Goal: Task Accomplishment & Management: Manage account settings

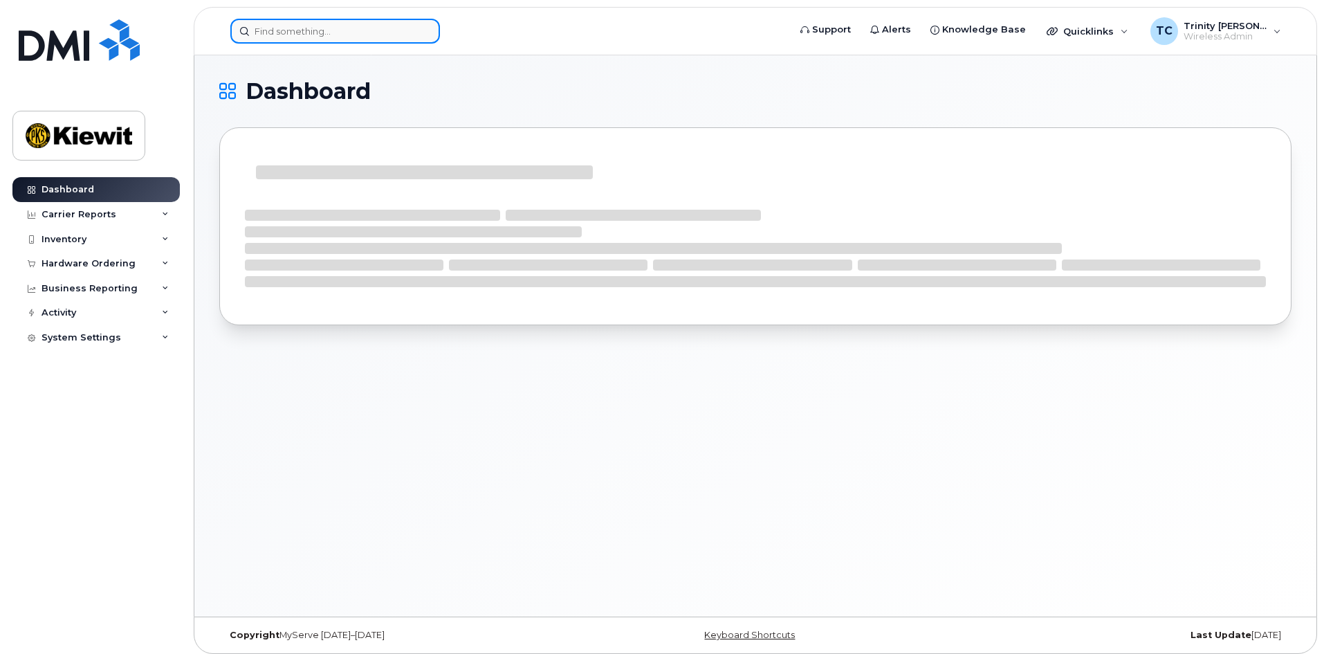
click at [285, 31] on input at bounding box center [335, 31] width 210 height 25
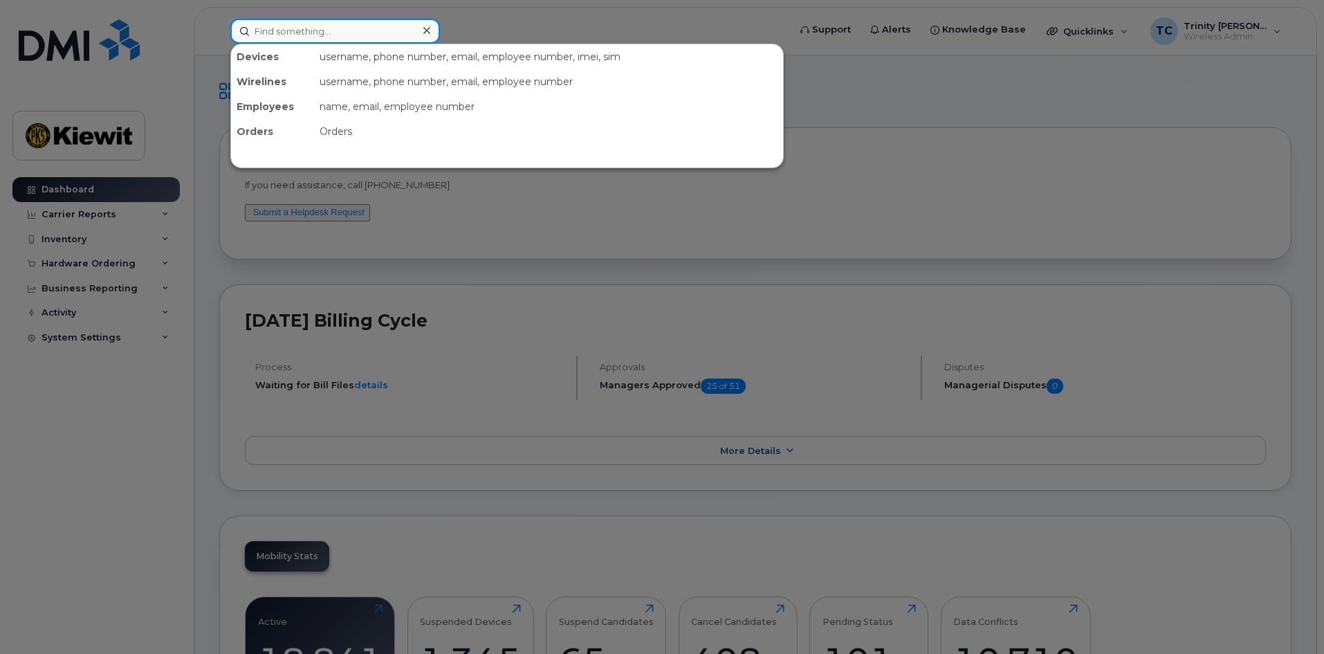
click at [314, 29] on input at bounding box center [335, 31] width 210 height 25
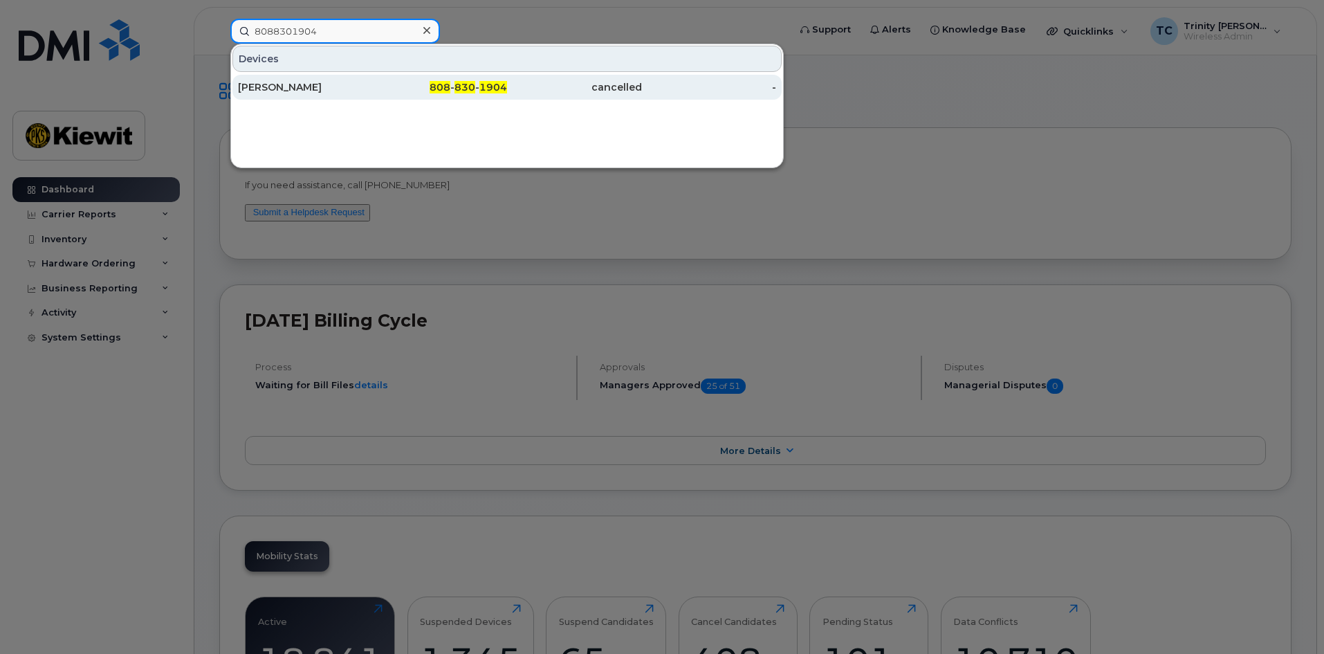
type input "8088301904"
click at [316, 90] on div "[PERSON_NAME]" at bounding box center [305, 87] width 135 height 14
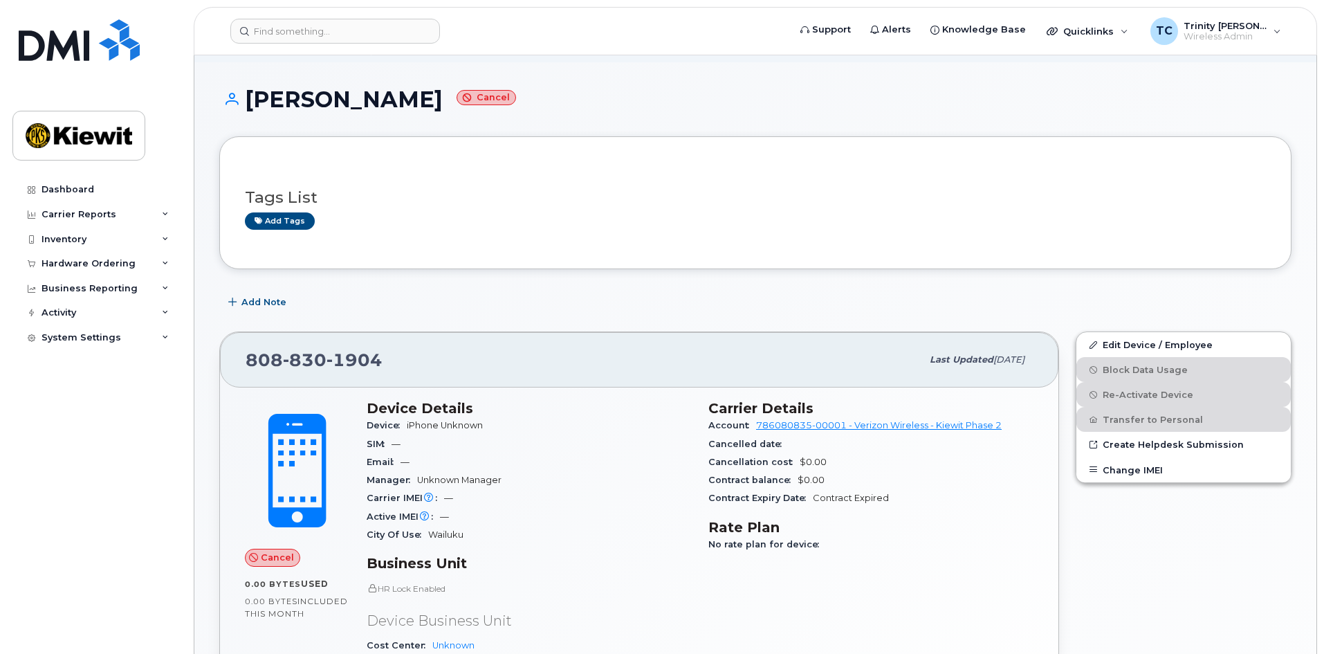
scroll to position [24, 0]
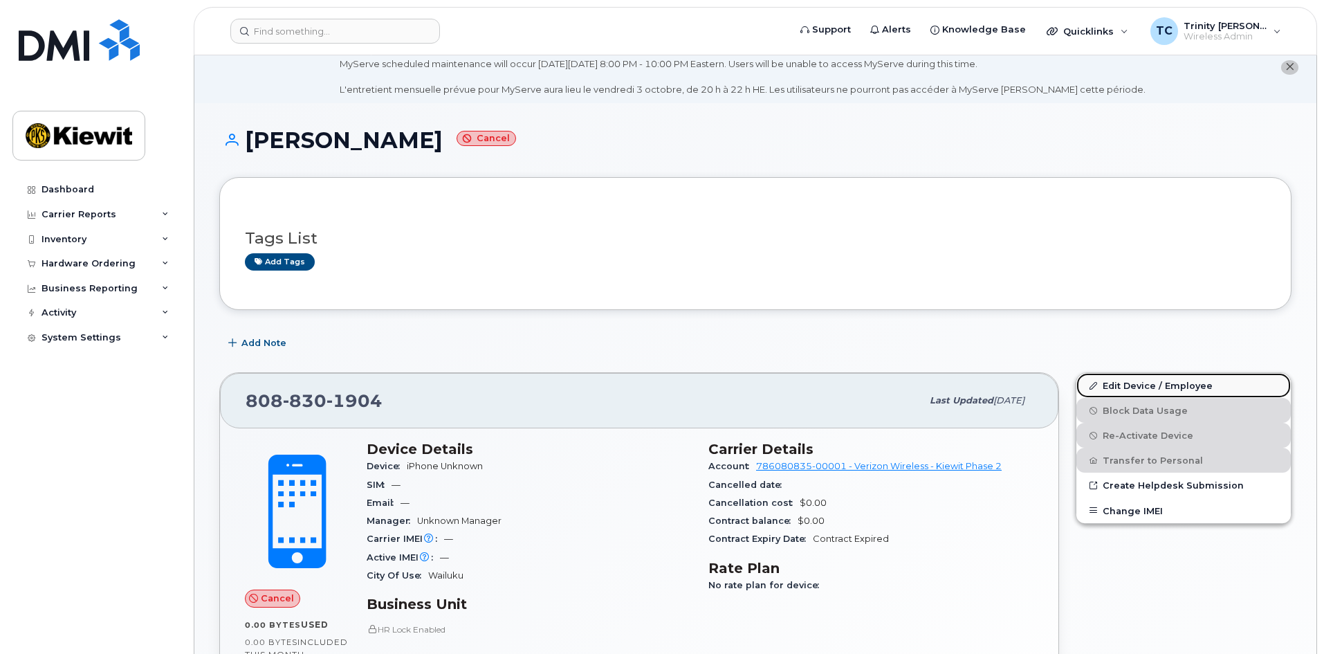
click at [1134, 387] on link "Edit Device / Employee" at bounding box center [1183, 385] width 214 height 25
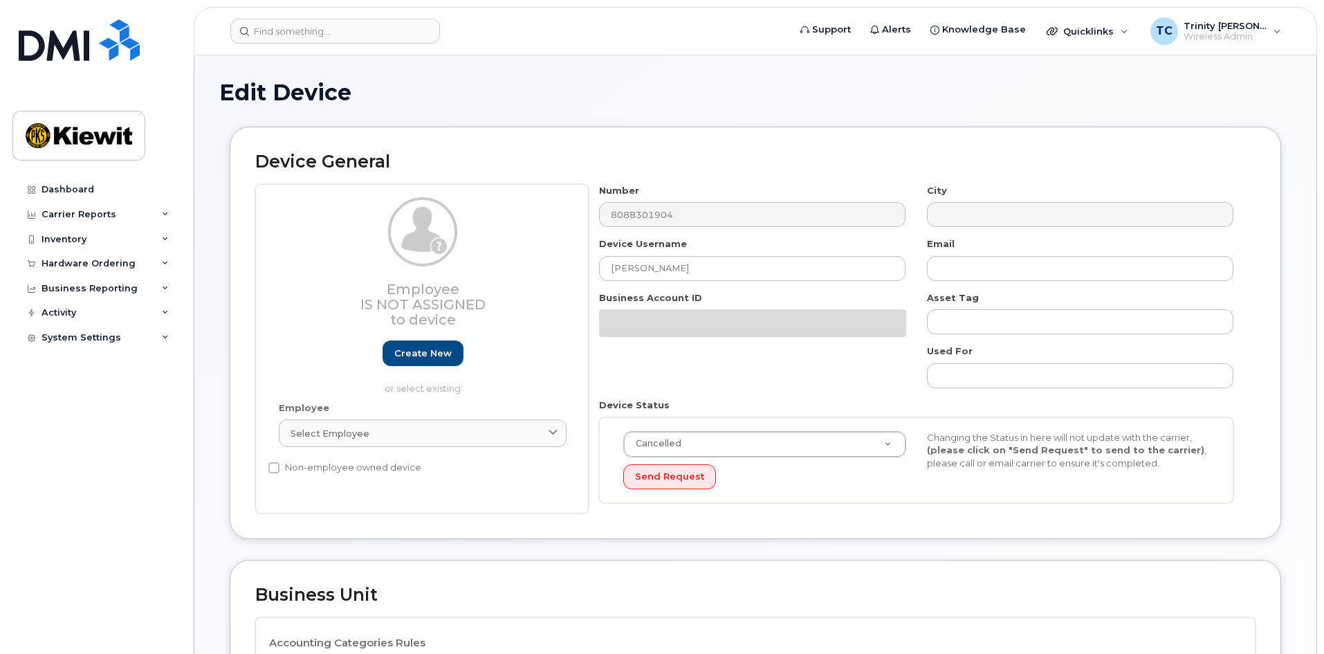
select select "29584743"
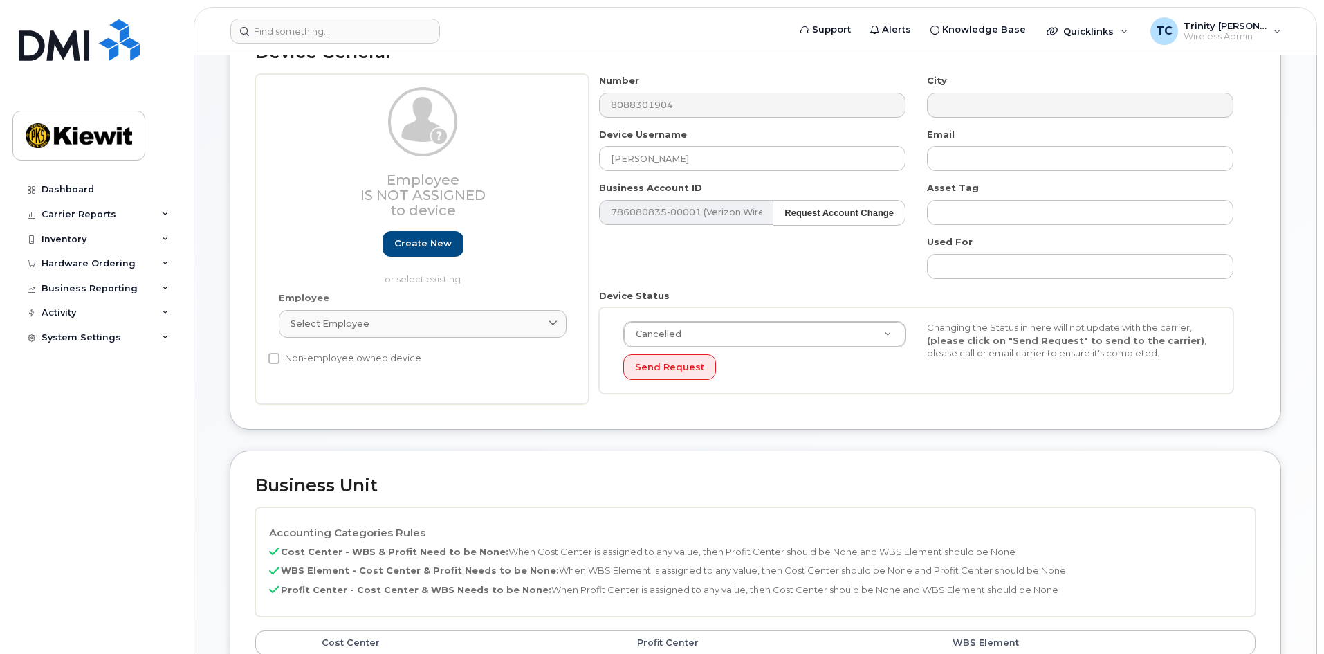
scroll to position [208, 0]
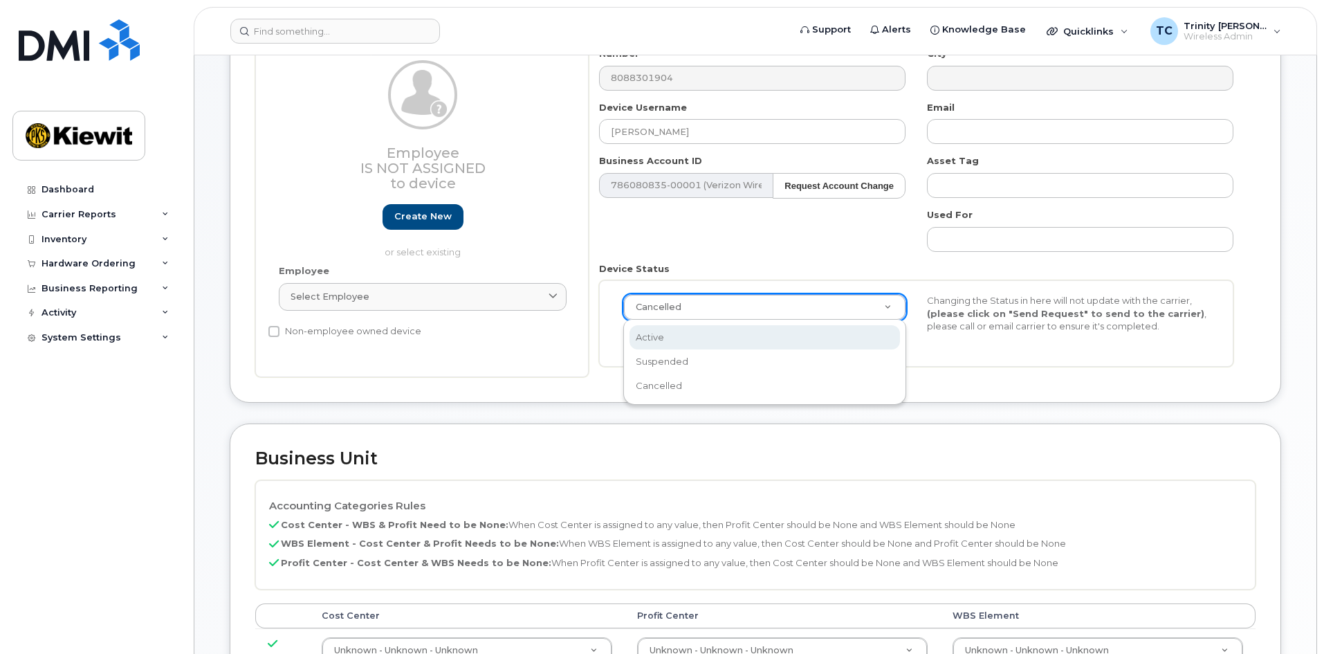
select select "active"
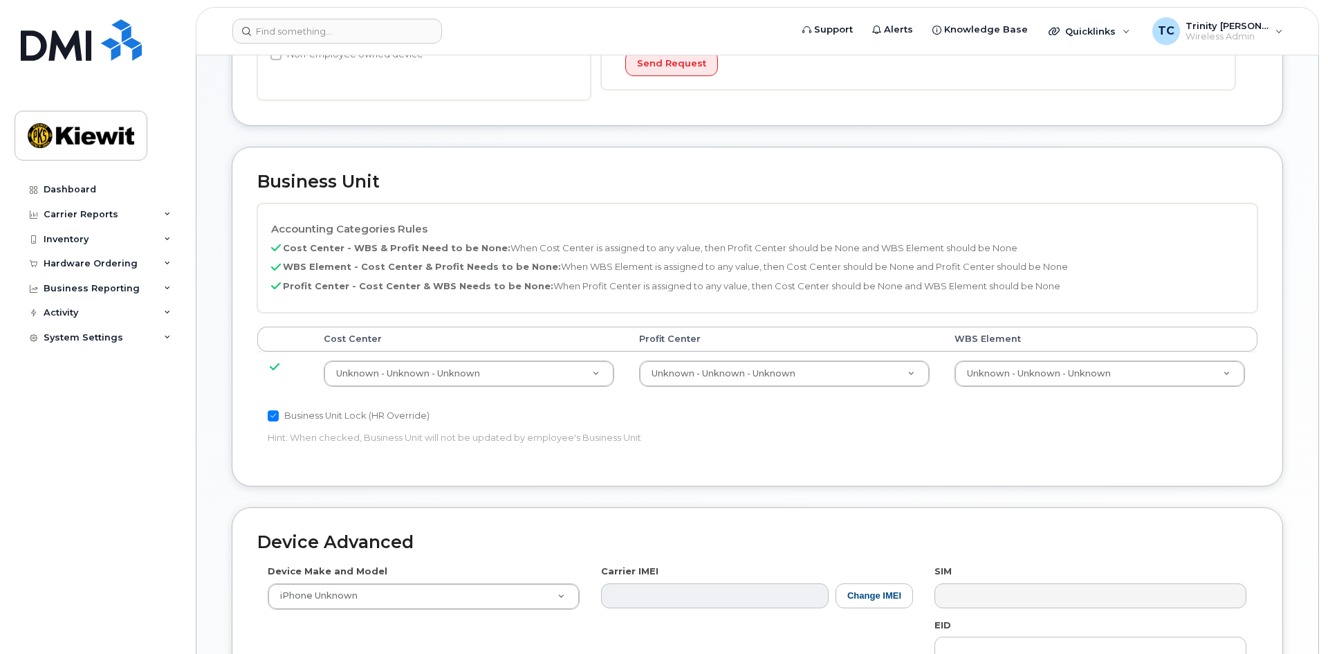
scroll to position [138, 0]
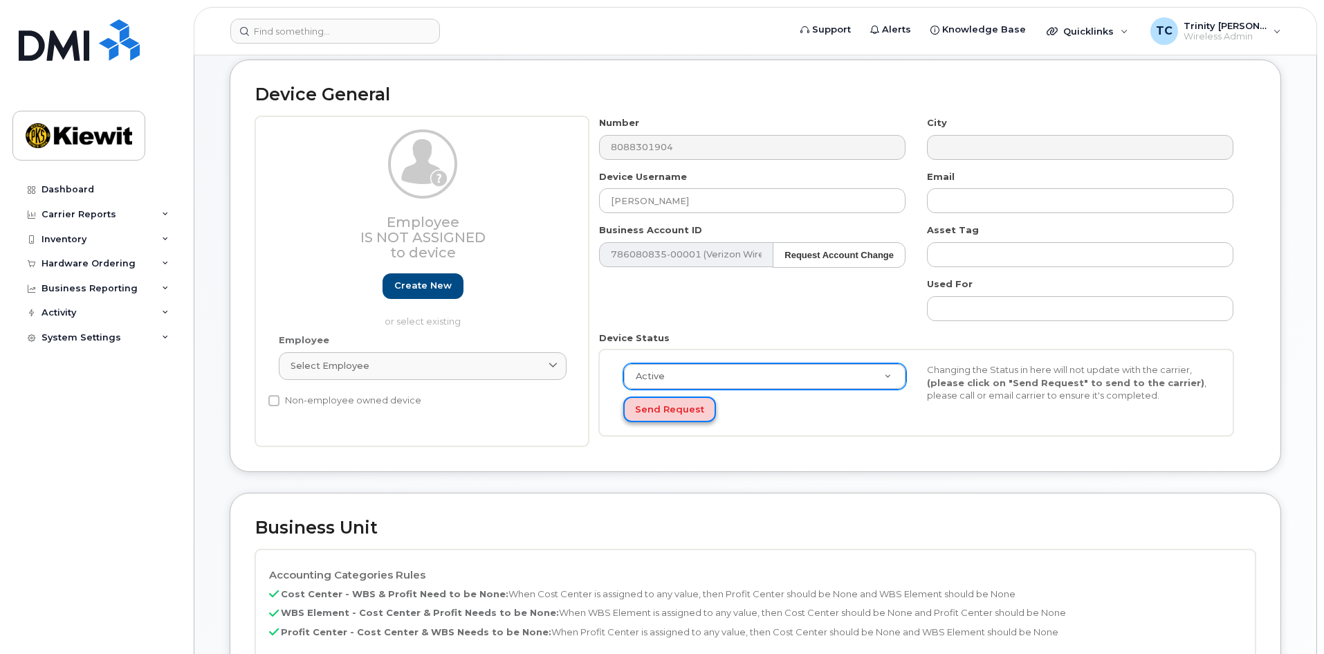
click at [675, 410] on button "Send Request" at bounding box center [669, 409] width 93 height 26
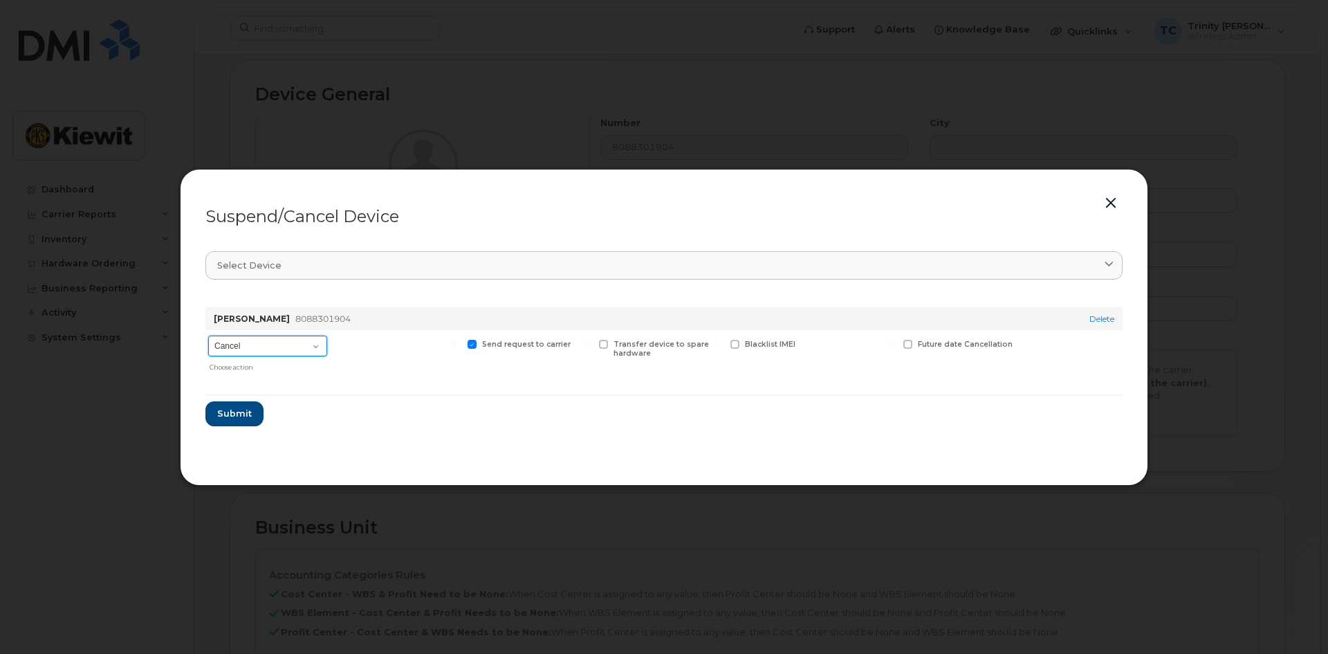
click at [306, 349] on select "Cancel Suspend - Reduced Rate Suspend - Full Rate Suspend - Lost Device/Stolen …" at bounding box center [267, 345] width 119 height 21
select select "[object Object]"
click at [208, 335] on select "Cancel Suspend - Reduced Rate Suspend - Full Rate Suspend - Lost Device/Stolen …" at bounding box center [267, 345] width 119 height 21
click at [818, 344] on span at bounding box center [821, 344] width 9 height 9
click at [807, 344] on input "New Username" at bounding box center [803, 343] width 7 height 7
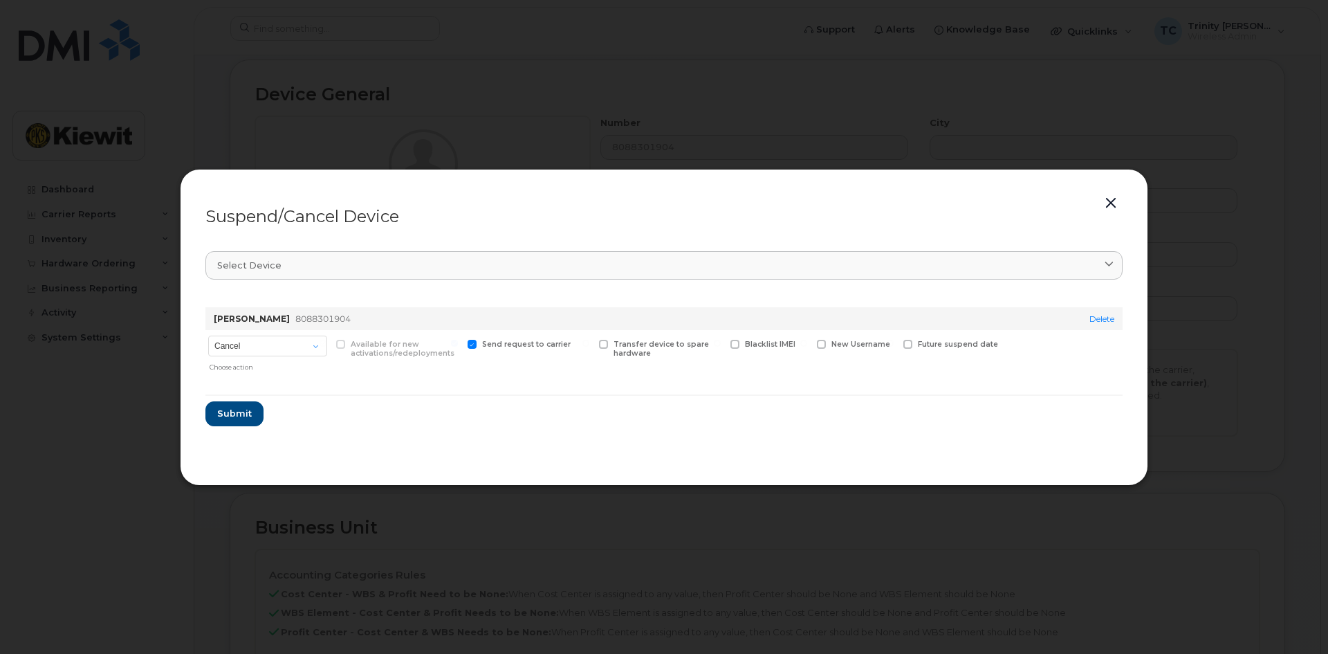
checkbox input "true"
click at [867, 363] on input "text" at bounding box center [855, 365] width 77 height 25
type input "T"
click at [849, 366] on input "Hannah Anderson" at bounding box center [855, 365] width 77 height 25
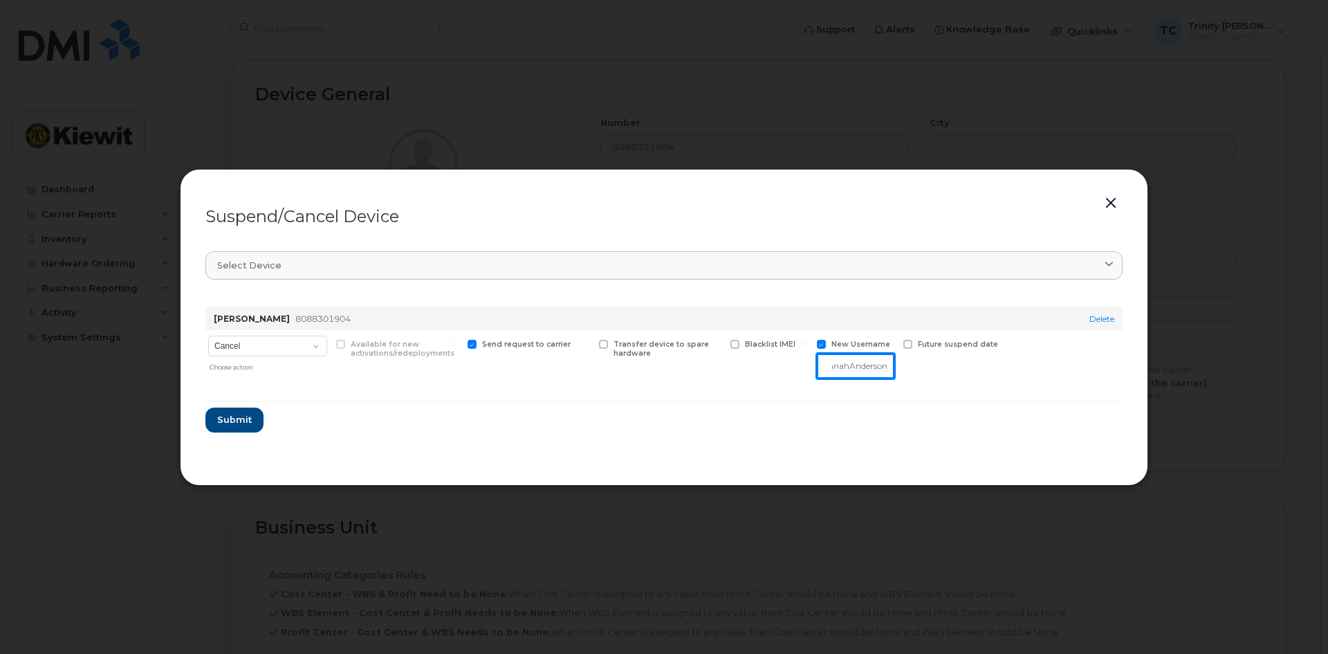
scroll to position [0, 19]
click at [888, 367] on input "Hannah.Anderson" at bounding box center [855, 365] width 77 height 25
drag, startPoint x: 884, startPoint y: 368, endPoint x: 807, endPoint y: 363, distance: 77.6
click at [807, 363] on div "Cancel Suspend - Reduced Rate Suspend - Full Rate Suspend - Lost Device/Stolen …" at bounding box center [663, 357] width 917 height 54
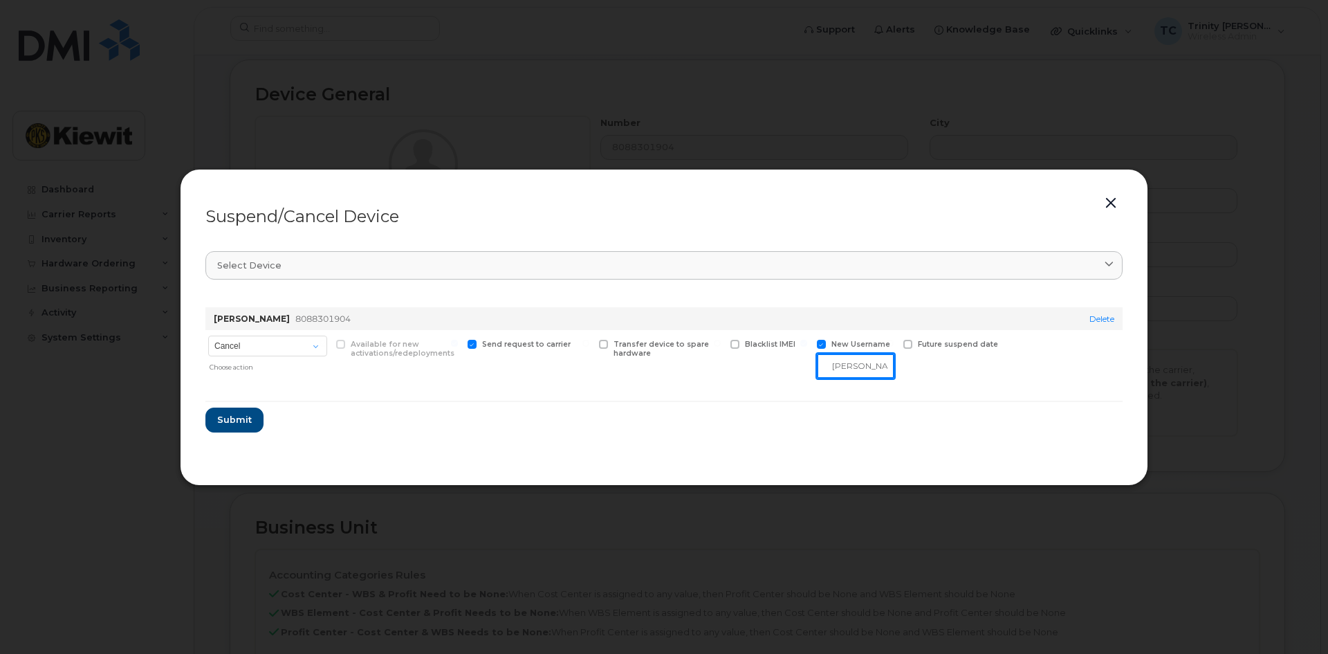
type input "n"
click at [855, 369] on input "n" at bounding box center [855, 365] width 77 height 25
click at [863, 449] on section "Select device Type first three symbols or more David Wieseler 8088301904 Delete…" at bounding box center [663, 349] width 917 height 221
click at [820, 340] on span at bounding box center [821, 344] width 9 height 9
click at [807, 340] on input "New Username" at bounding box center [803, 343] width 7 height 7
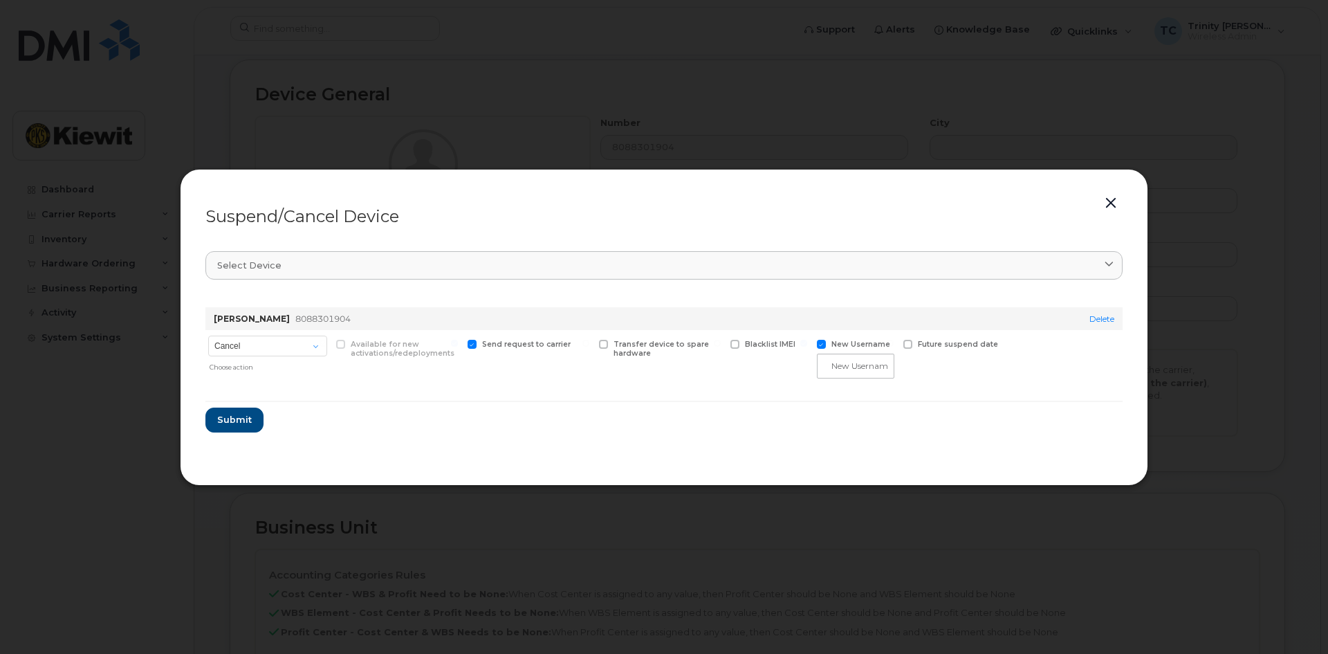
checkbox input "false"
click at [607, 343] on span at bounding box center [603, 344] width 9 height 9
click at [589, 343] on input "Transfer device to spare hardware" at bounding box center [585, 343] width 7 height 7
click at [607, 343] on span at bounding box center [603, 344] width 9 height 9
click at [589, 343] on input "Transfer device to spare hardware" at bounding box center [585, 343] width 7 height 7
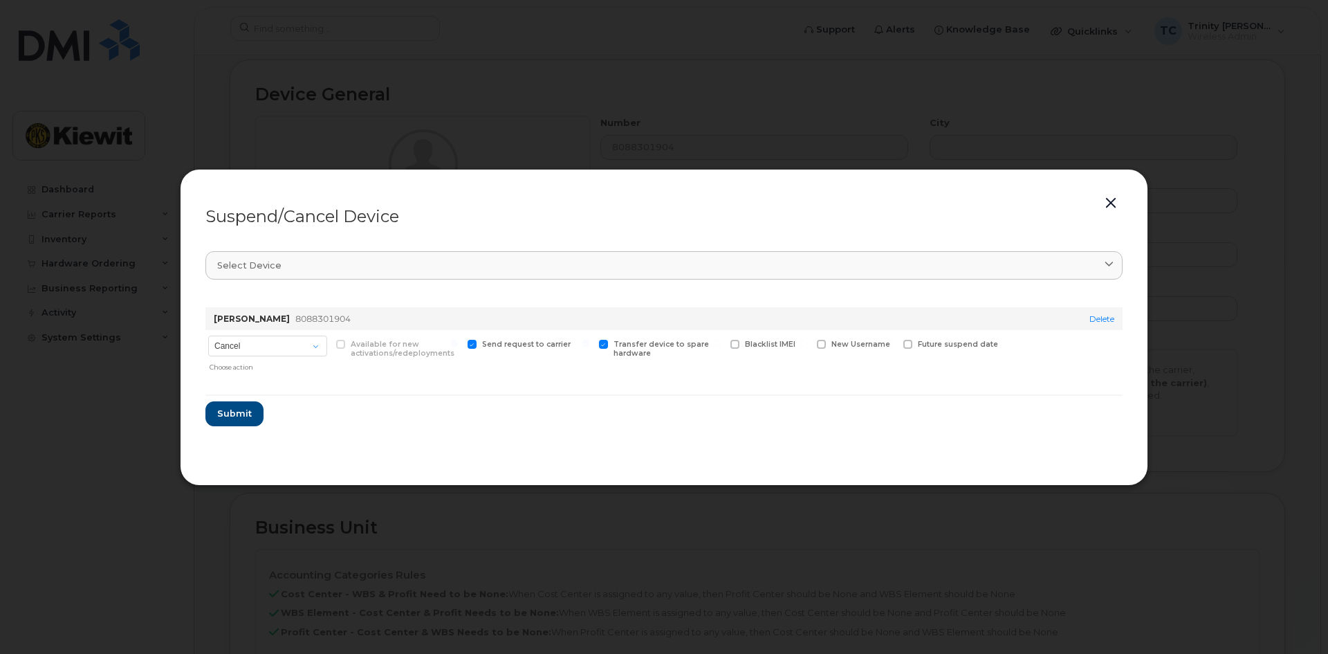
checkbox input "false"
click at [826, 347] on label "New Username" at bounding box center [853, 344] width 73 height 9
click at [807, 347] on input "New Username" at bounding box center [803, 343] width 7 height 7
checkbox input "true"
click at [837, 360] on input "text" at bounding box center [855, 365] width 77 height 25
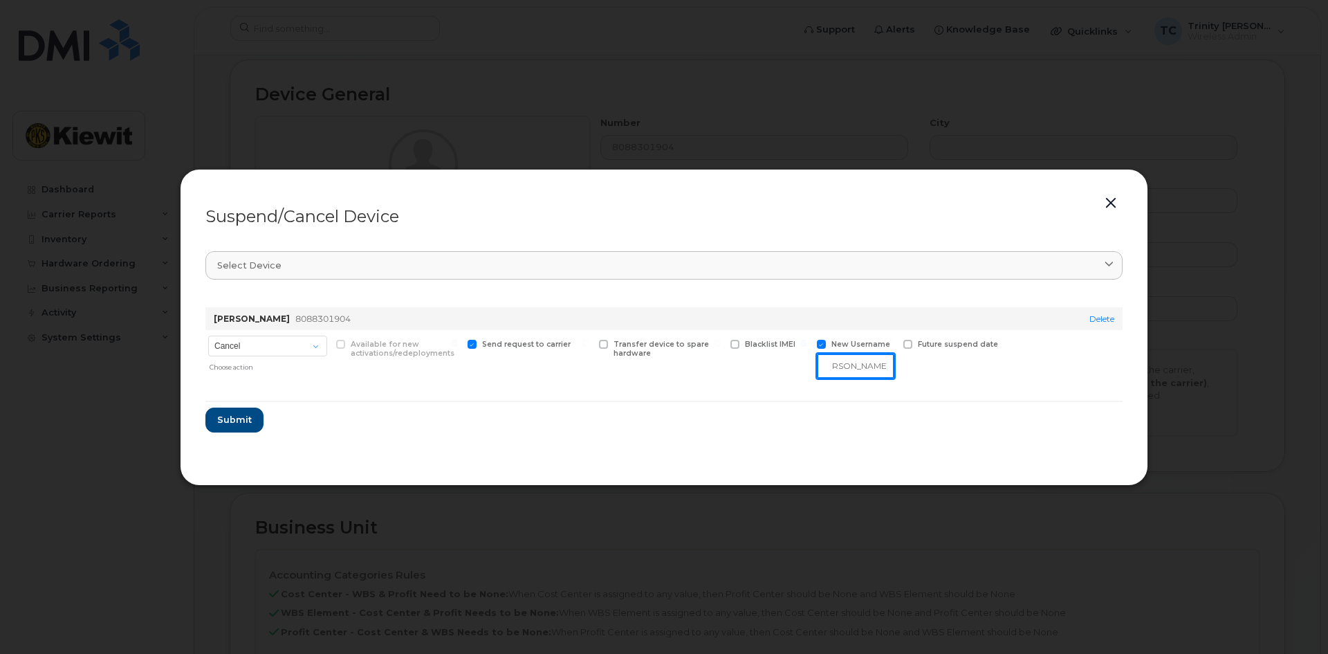
scroll to position [0, 20]
type input "Hannah Anderson"
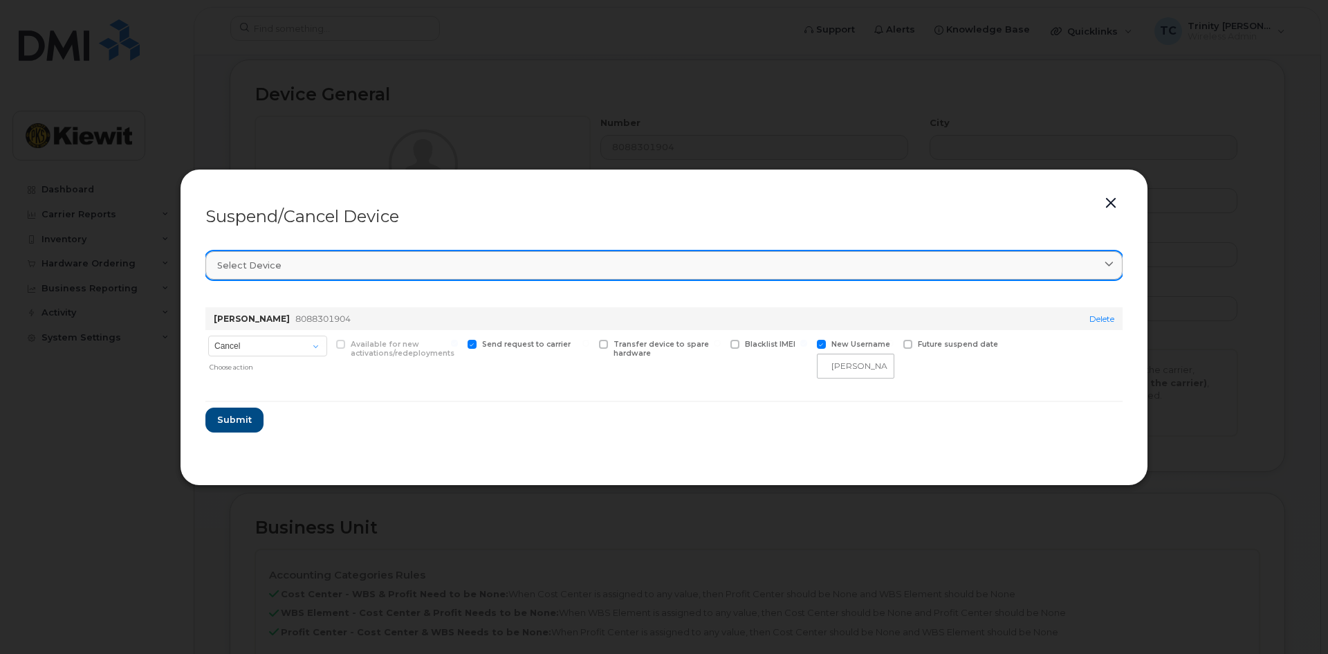
click at [272, 266] on span "Select device" at bounding box center [249, 265] width 64 height 13
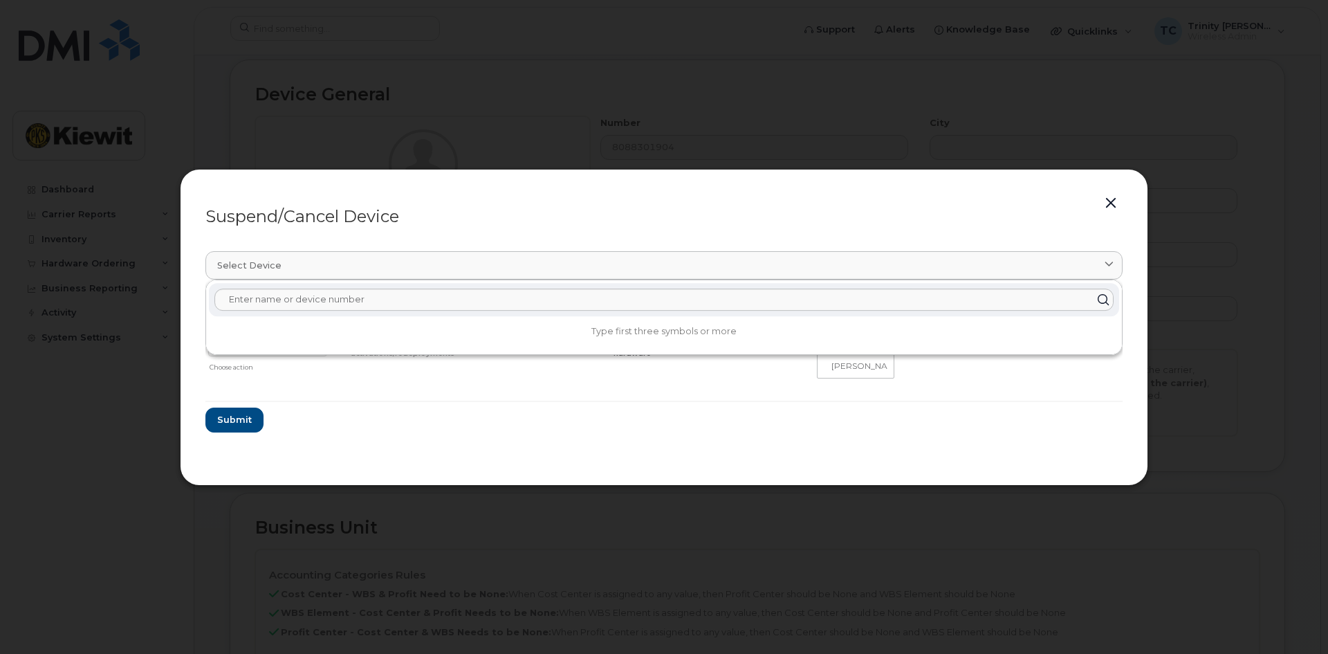
click at [346, 466] on div "Suspend/Cancel Device Select device Type first three symbols or more David Wies…" at bounding box center [664, 327] width 968 height 317
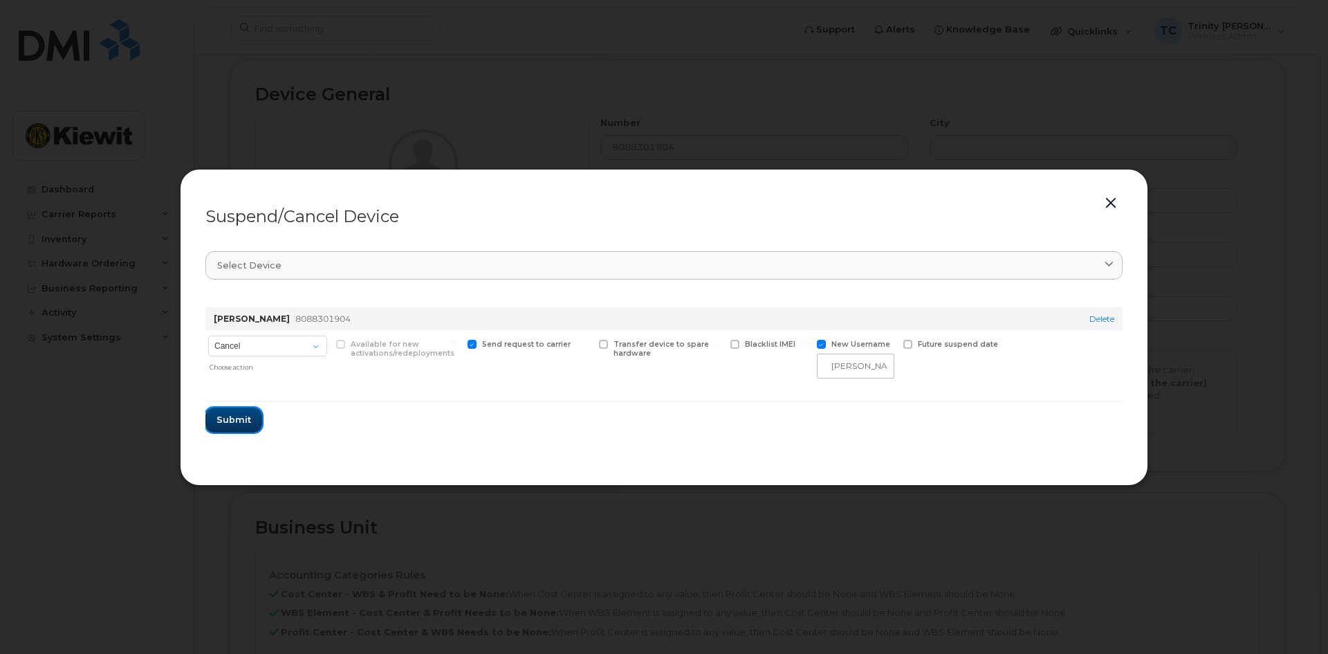
click at [246, 423] on span "Submit" at bounding box center [234, 419] width 35 height 13
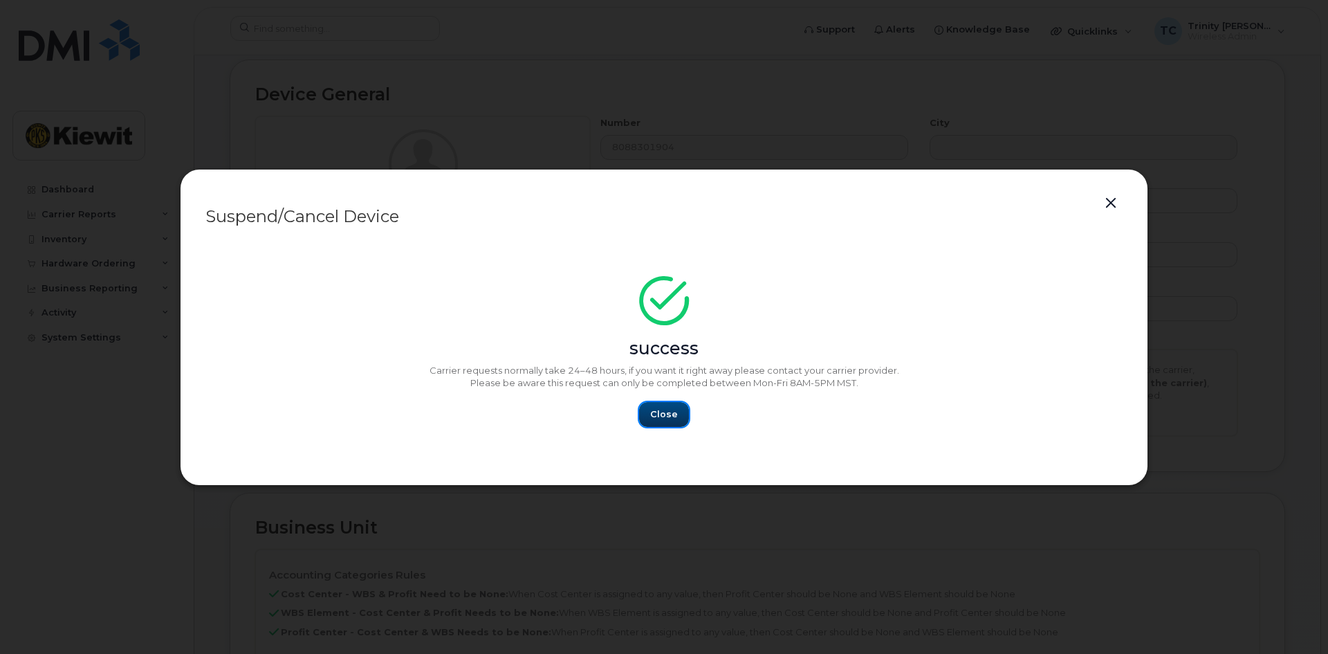
click at [671, 408] on span "Close" at bounding box center [664, 413] width 28 height 13
click at [660, 417] on span "Close" at bounding box center [664, 413] width 28 height 13
drag, startPoint x: 652, startPoint y: 411, endPoint x: 790, endPoint y: 371, distance: 143.4
click at [653, 411] on span "Close" at bounding box center [664, 413] width 28 height 13
click at [1114, 204] on button "button" at bounding box center [1111, 203] width 21 height 19
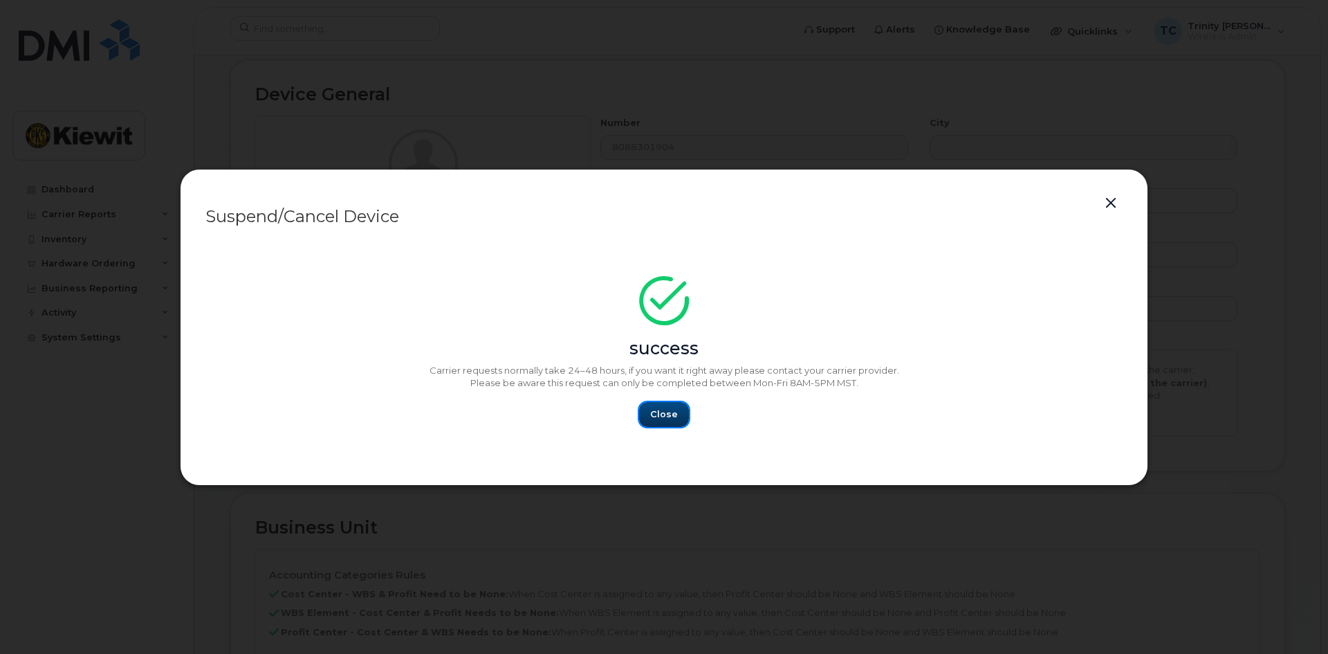
click at [664, 422] on button "Close" at bounding box center [664, 414] width 50 height 25
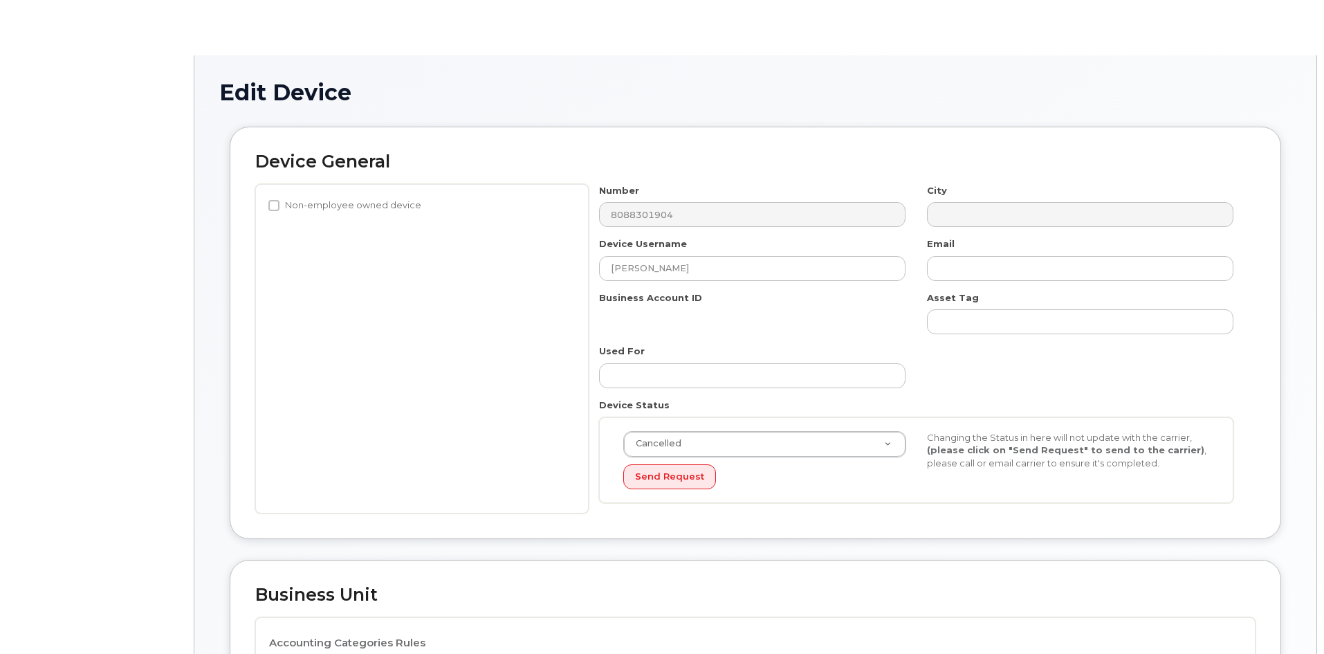
select select "29584743"
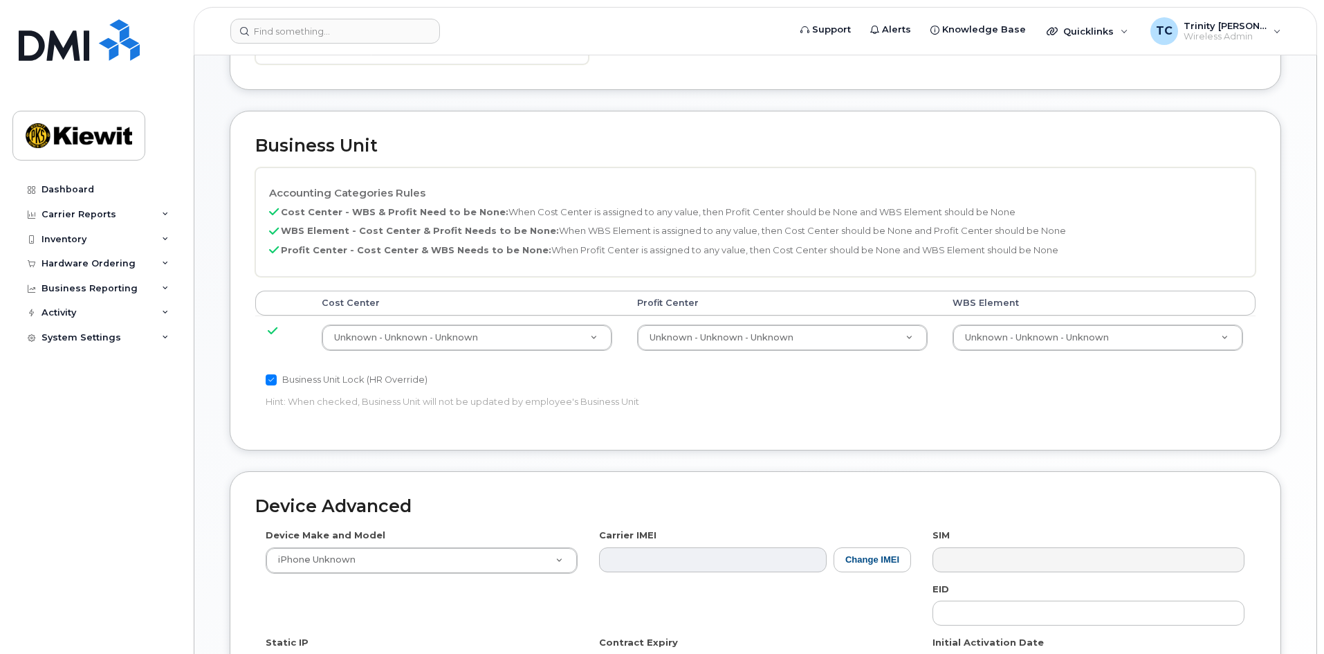
scroll to position [553, 0]
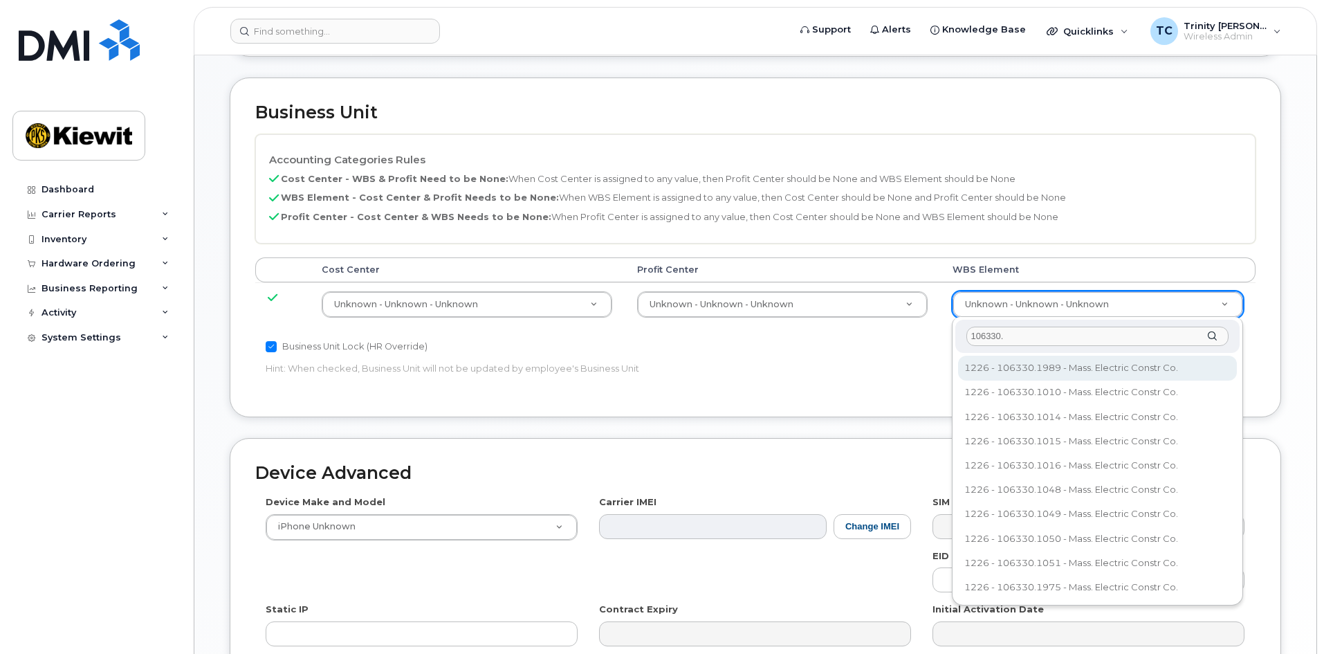
click at [1013, 339] on input "106330." at bounding box center [1097, 337] width 262 height 20
type input "106330.1937"
type input "34624131"
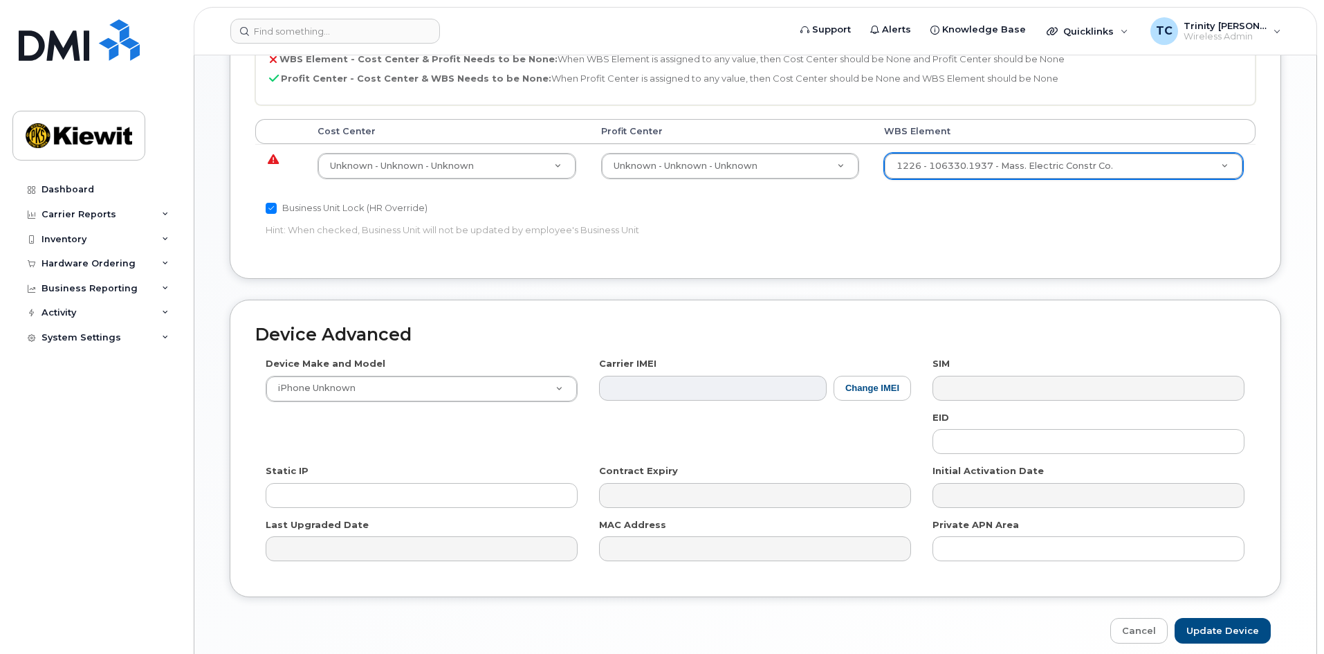
scroll to position [484, 0]
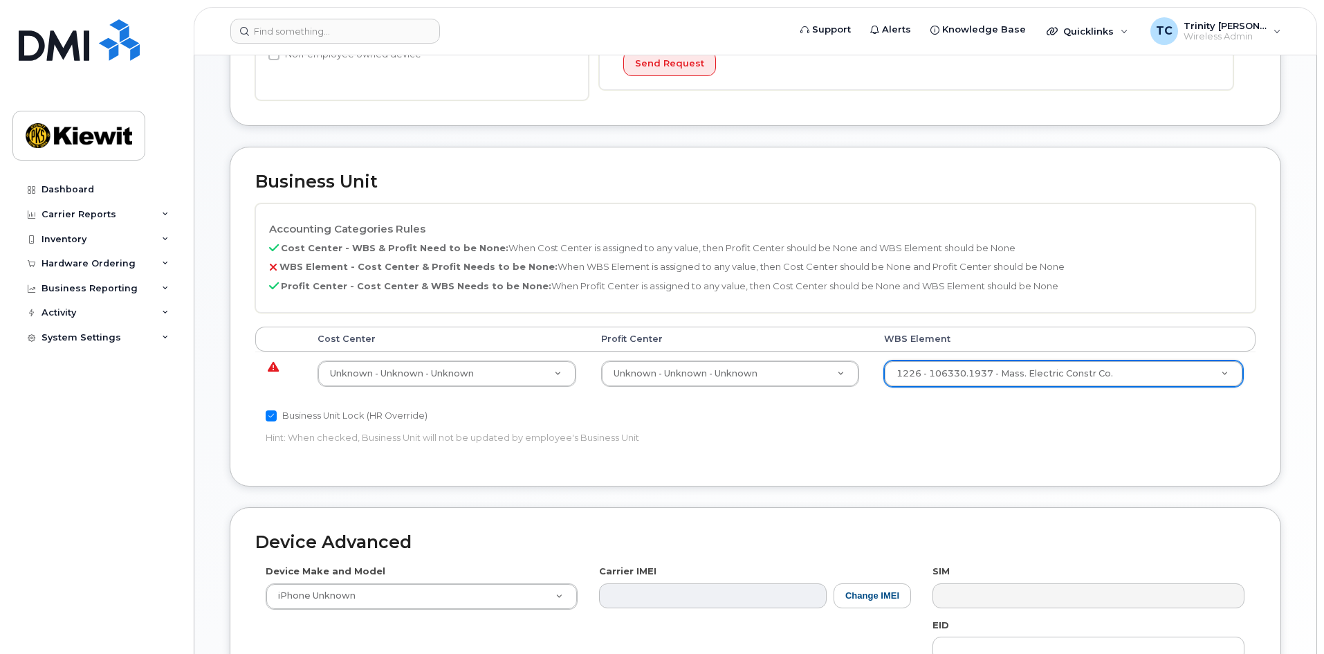
click at [271, 367] on icon at bounding box center [273, 367] width 11 height 1
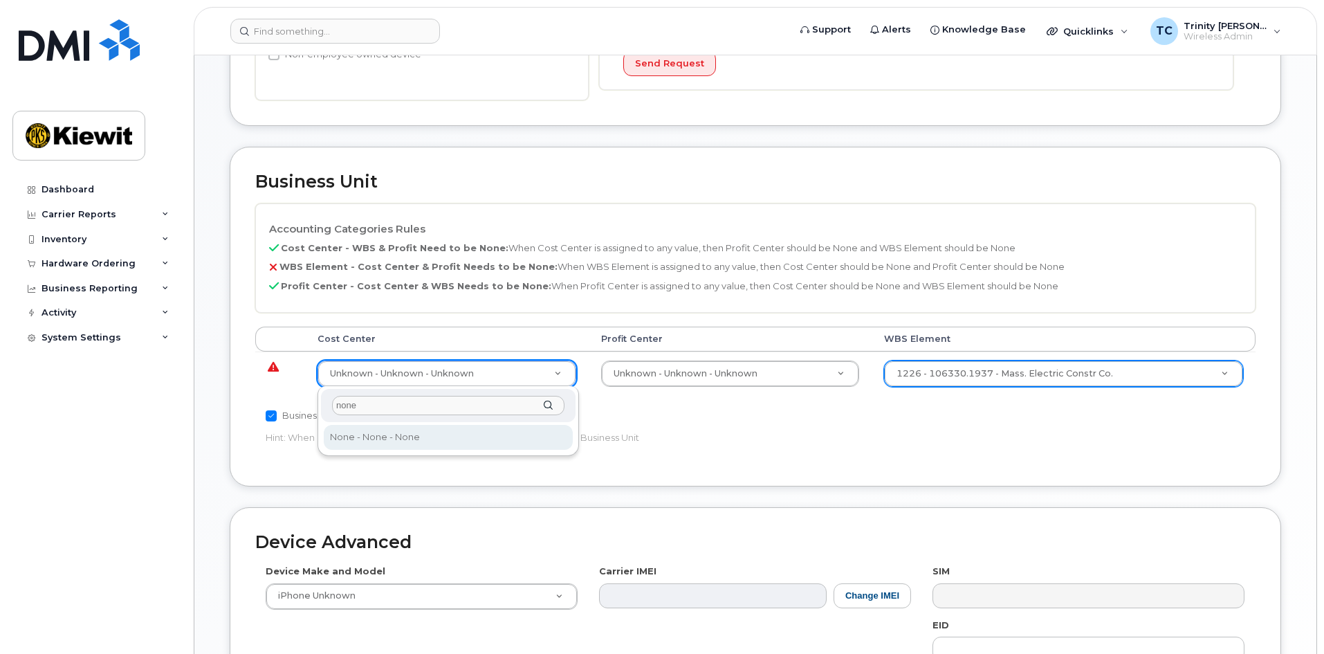
type input "none"
type input "29629358"
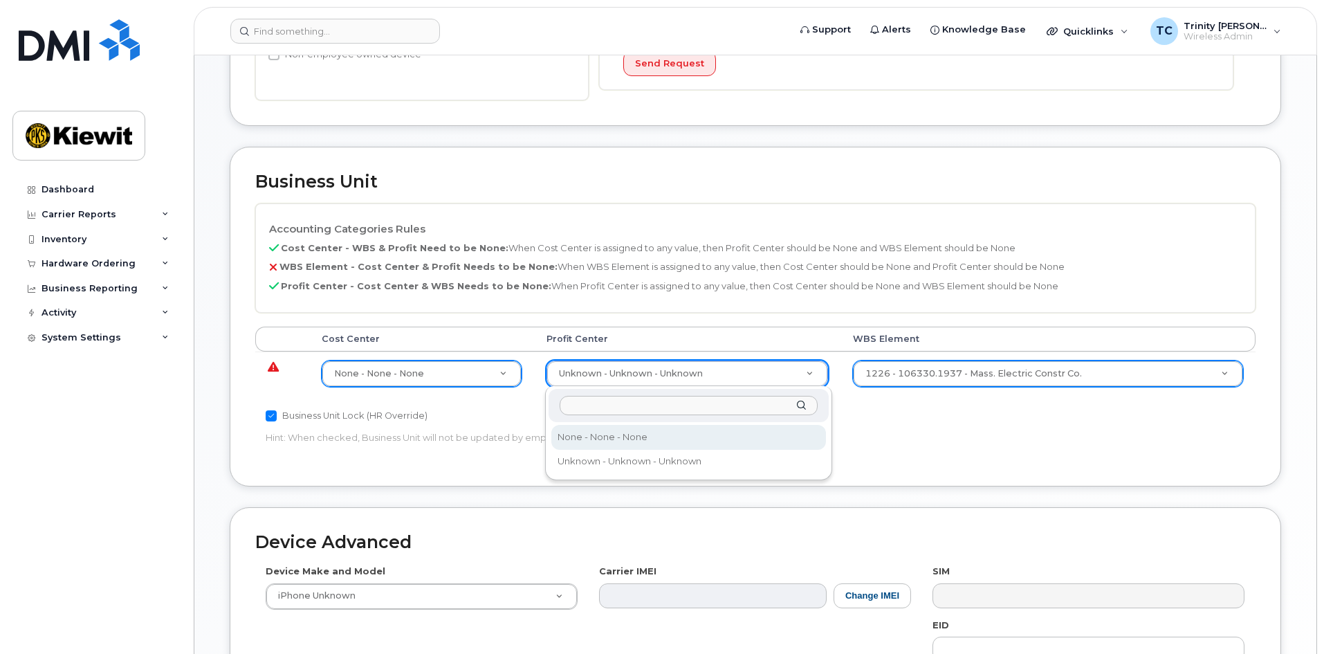
select select "29629357"
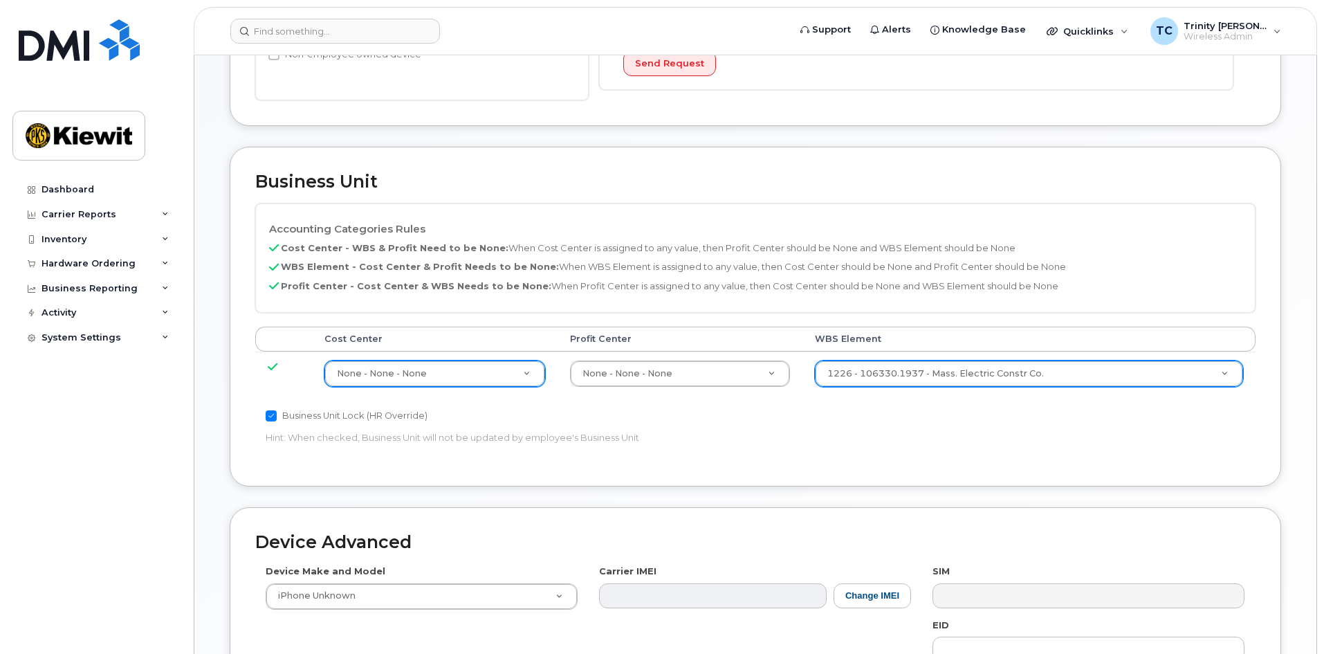
click at [901, 463] on div "Business Unit Accounting Categories Rules Cost Center - WBS & Profit Need to be…" at bounding box center [755, 317] width 1051 height 340
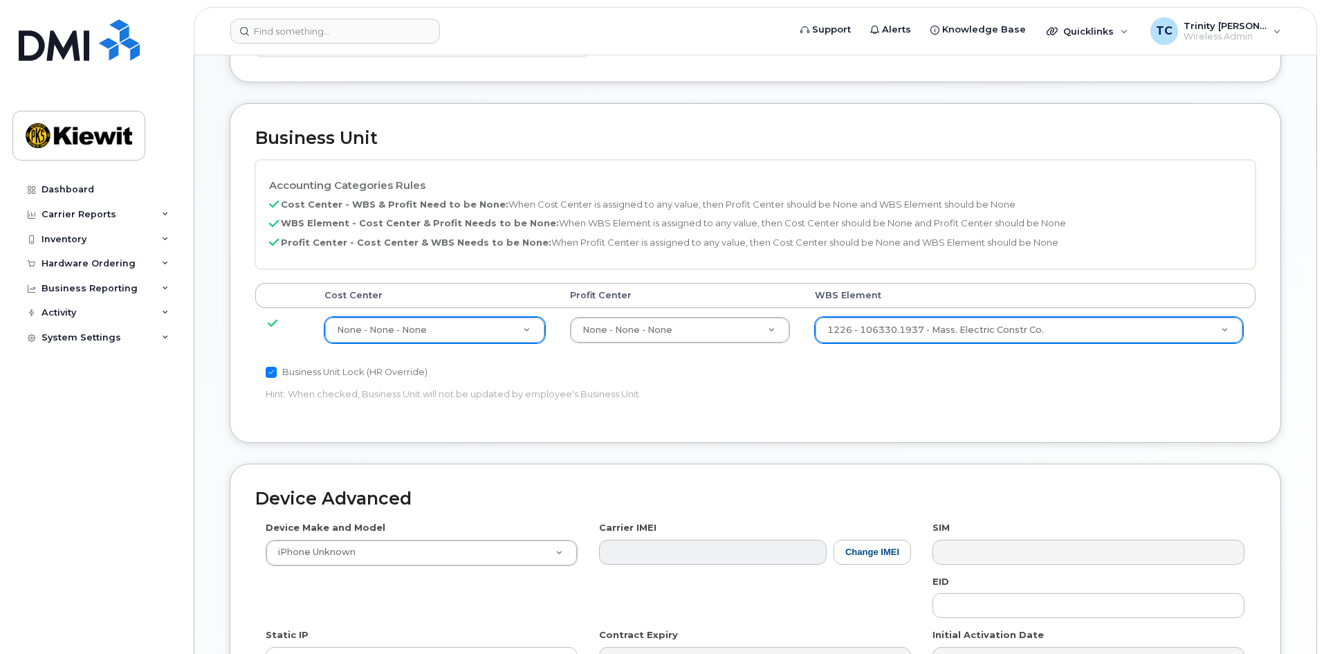
scroll to position [266, 0]
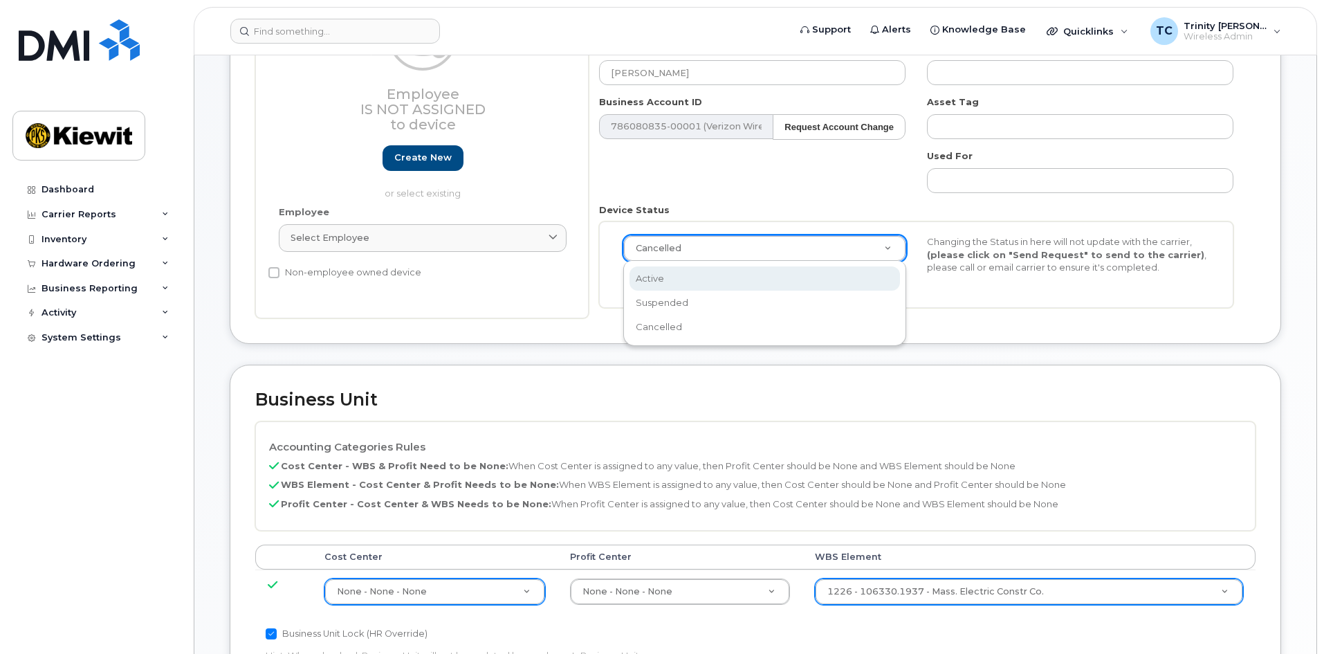
select select "active"
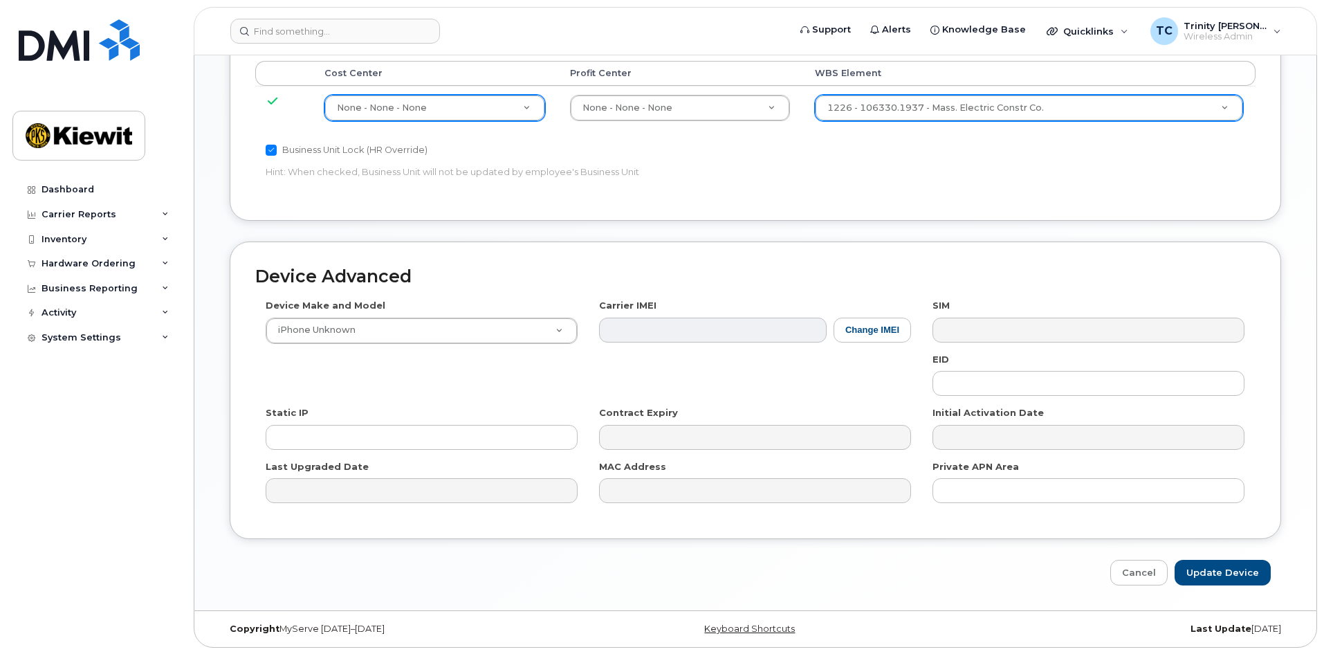
scroll to position [751, 0]
click at [1243, 572] on input "Update Device" at bounding box center [1223, 572] width 96 height 26
type input "Saving..."
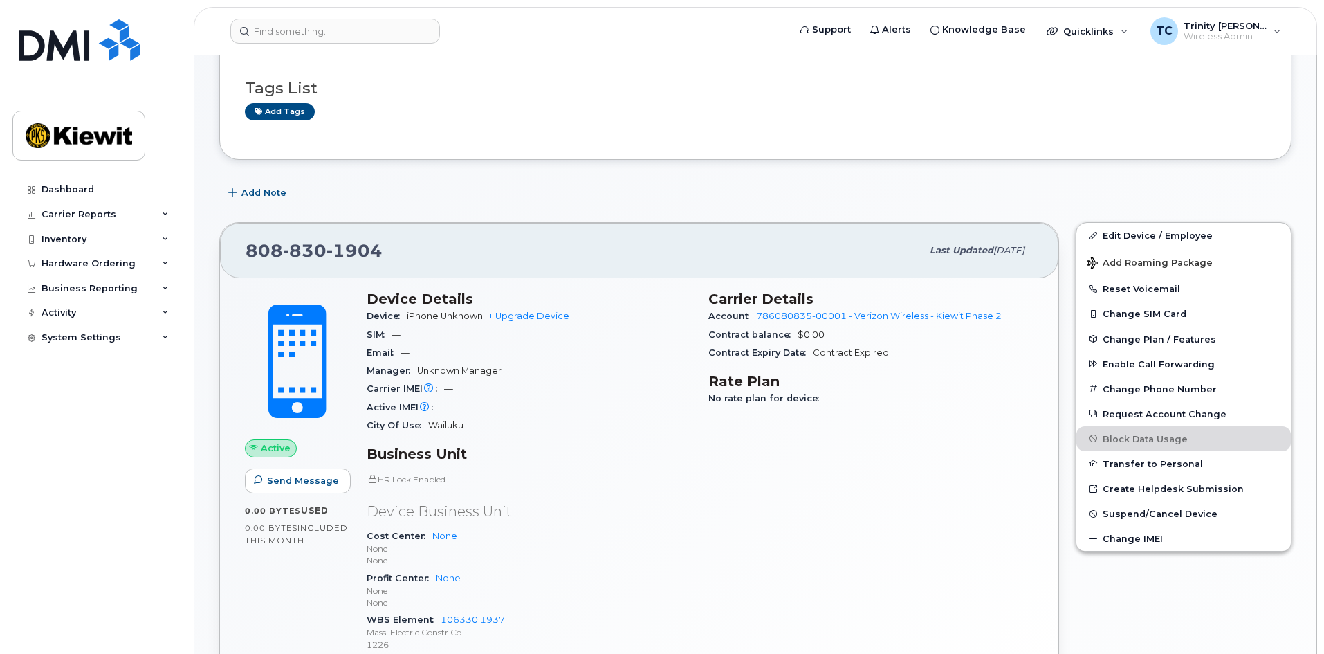
scroll to position [208, 0]
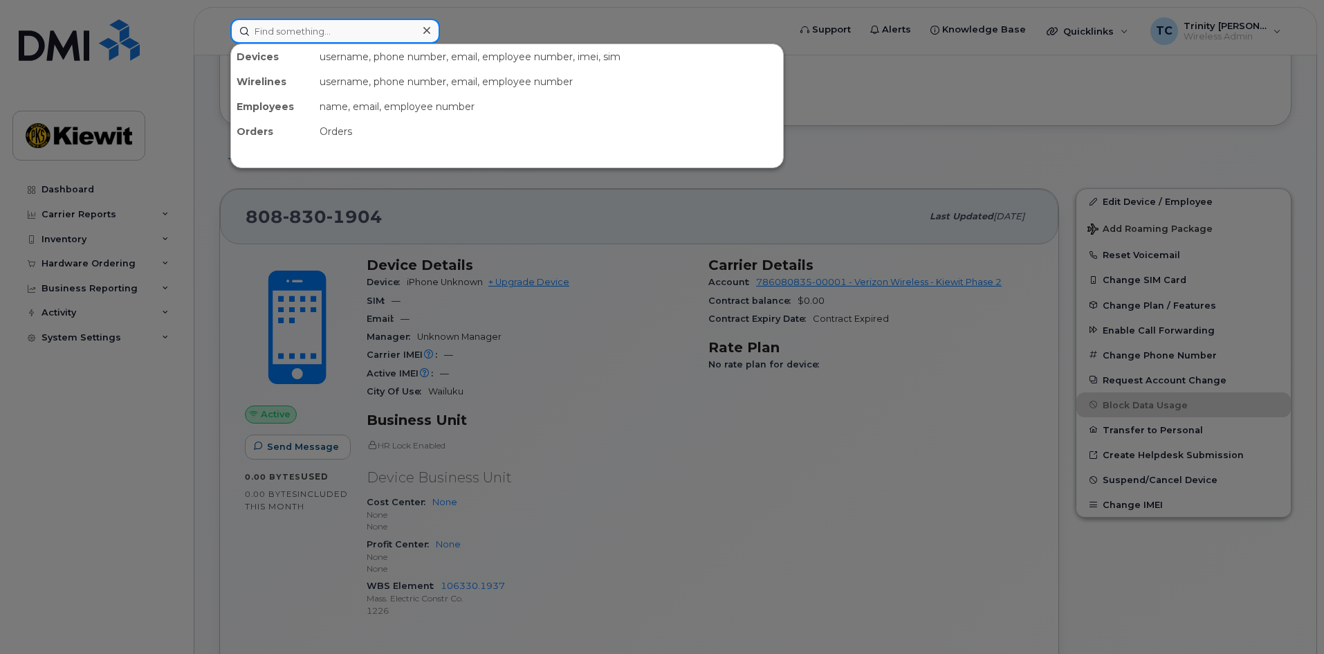
click at [312, 32] on input at bounding box center [335, 31] width 210 height 25
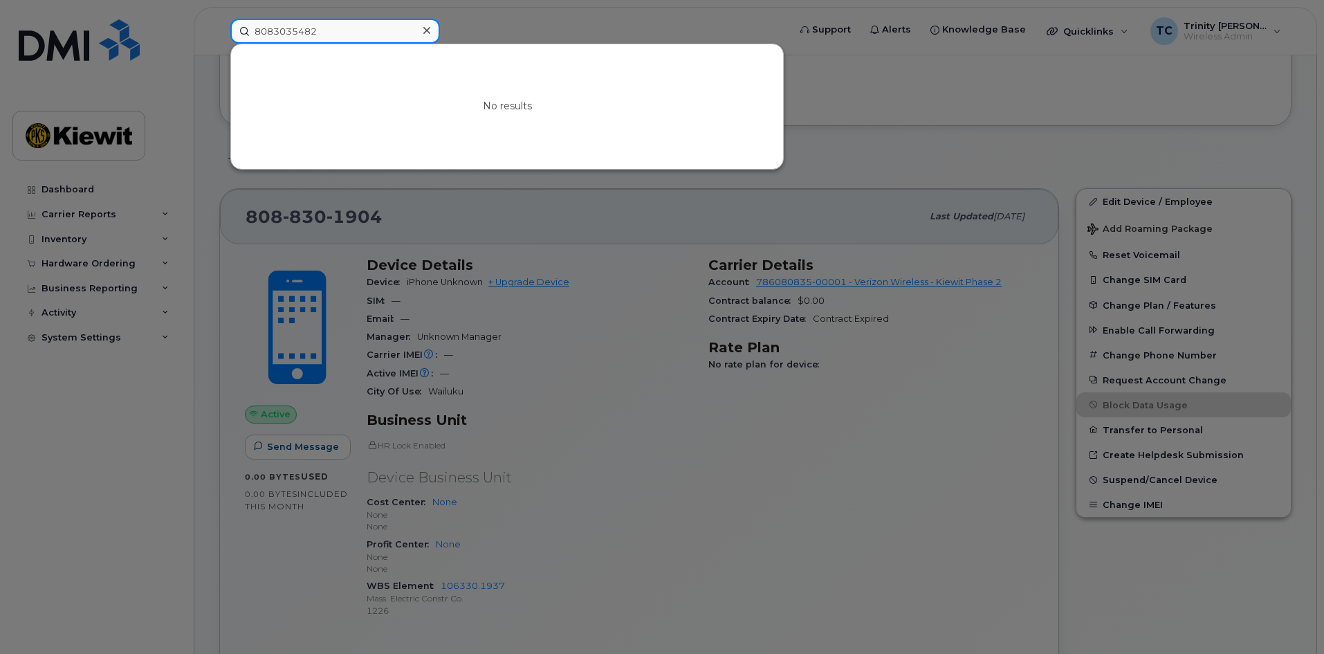
drag, startPoint x: 324, startPoint y: 26, endPoint x: 51, endPoint y: 19, distance: 272.6
click at [219, 19] on div "8083035482 No results" at bounding box center [504, 31] width 571 height 25
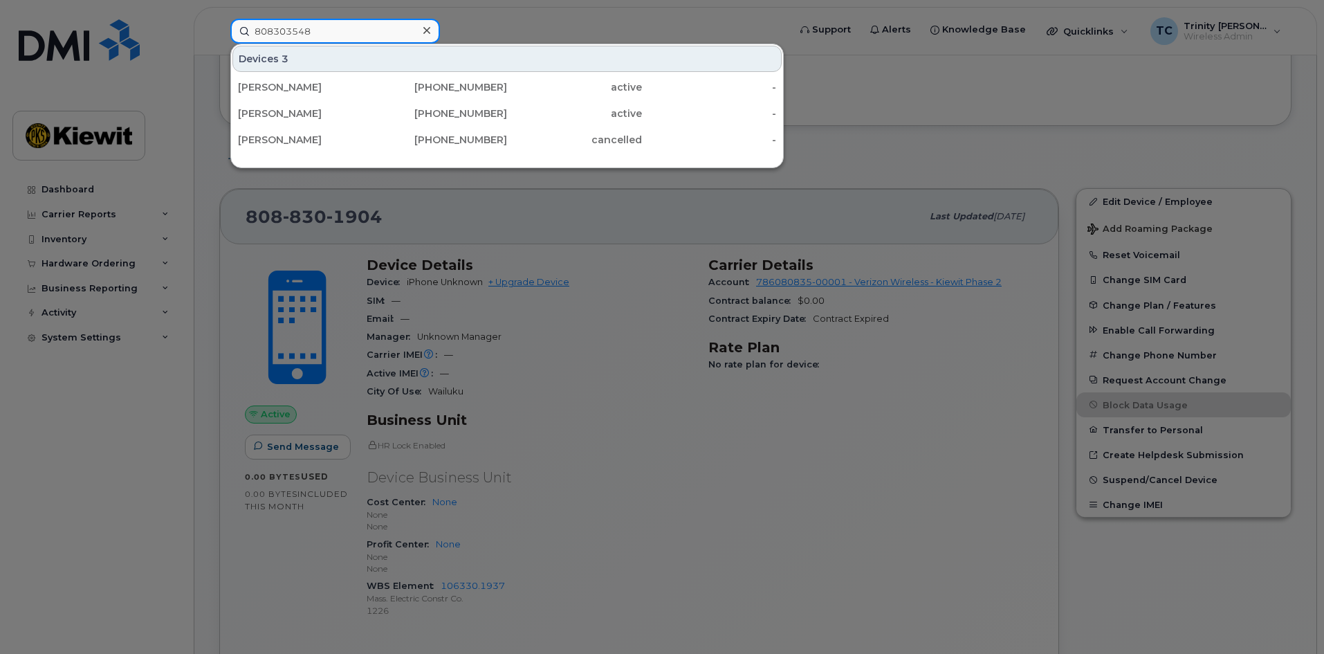
type input "8083035482"
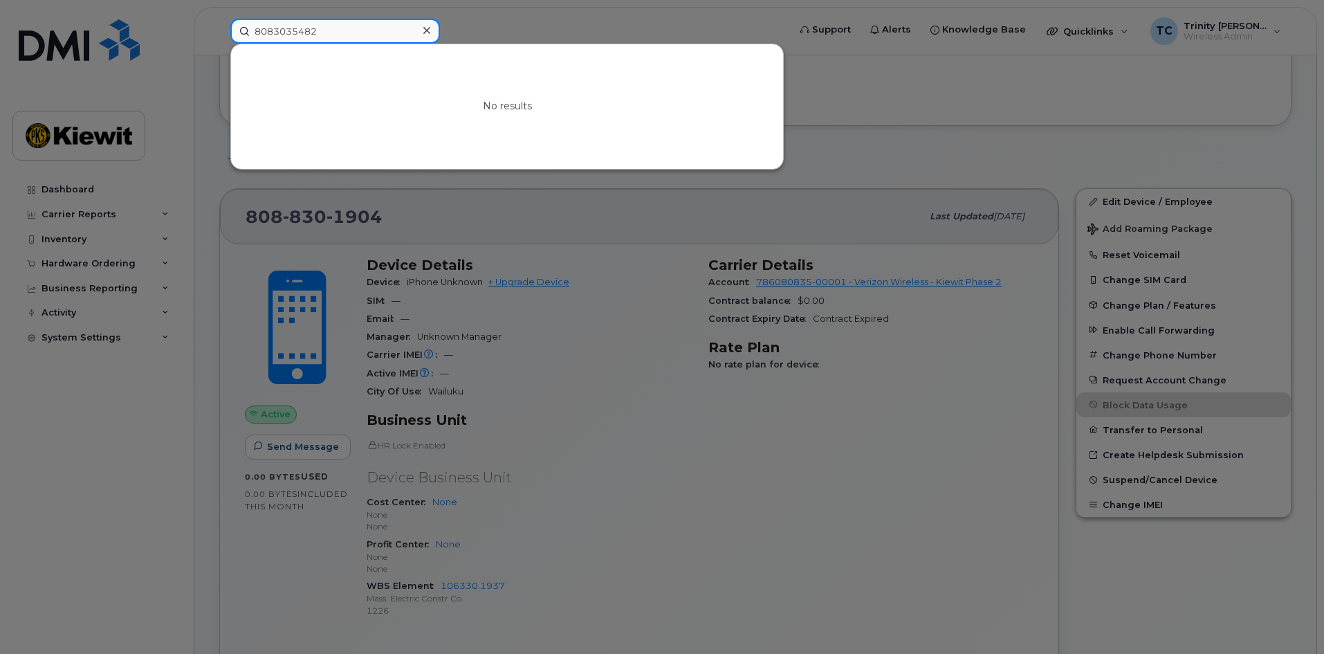
drag, startPoint x: 327, startPoint y: 33, endPoint x: 12, endPoint y: 6, distance: 316.0
click at [219, 19] on div "8083035482 No results" at bounding box center [504, 31] width 571 height 25
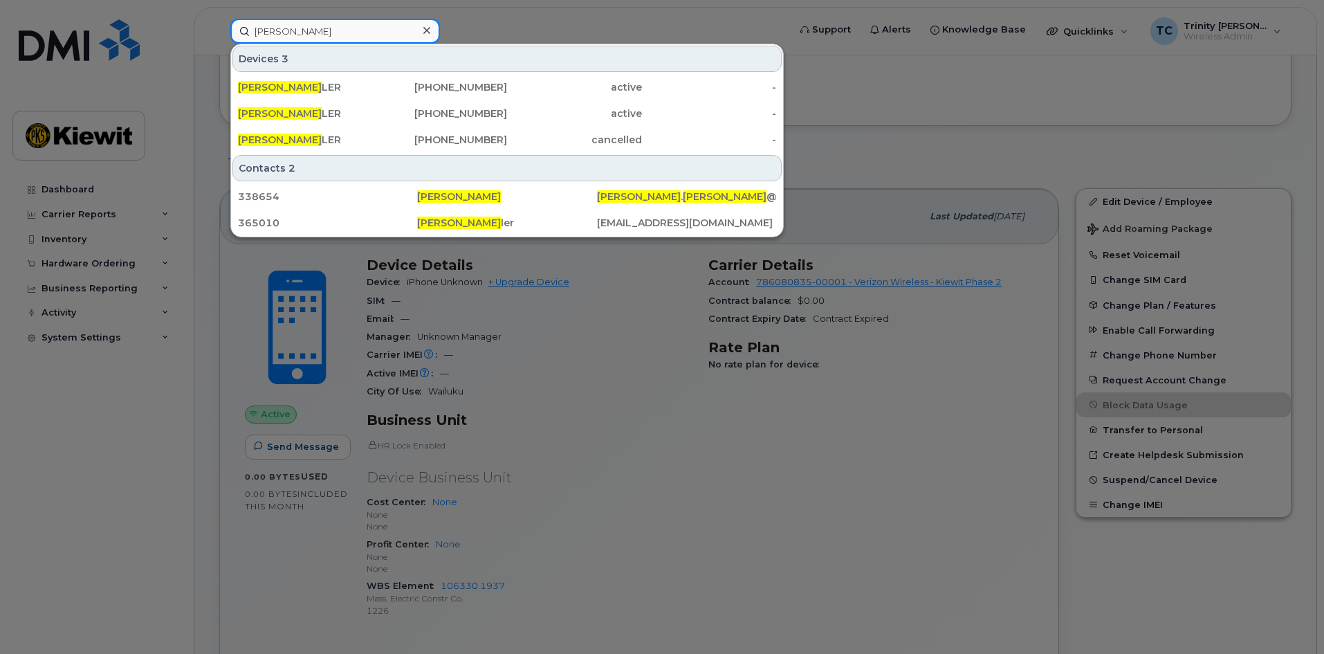
type input "David Wiese"
click at [427, 33] on icon at bounding box center [426, 30] width 7 height 11
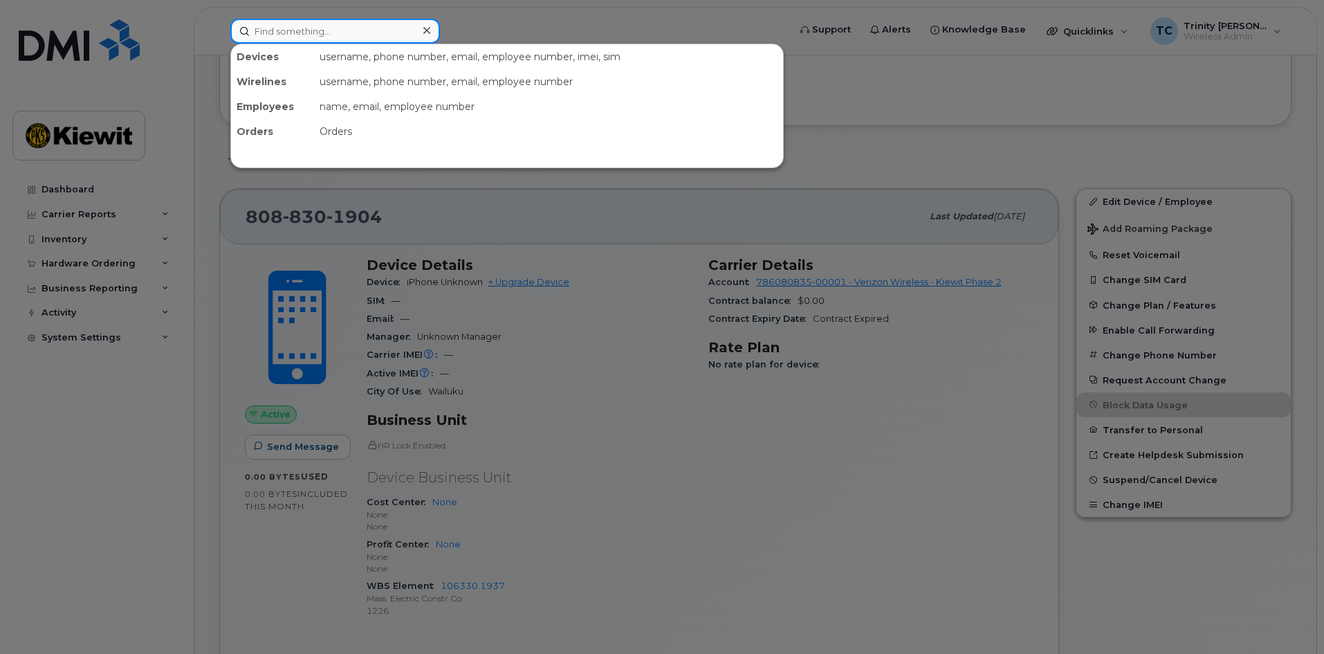
click at [331, 26] on input at bounding box center [335, 31] width 210 height 25
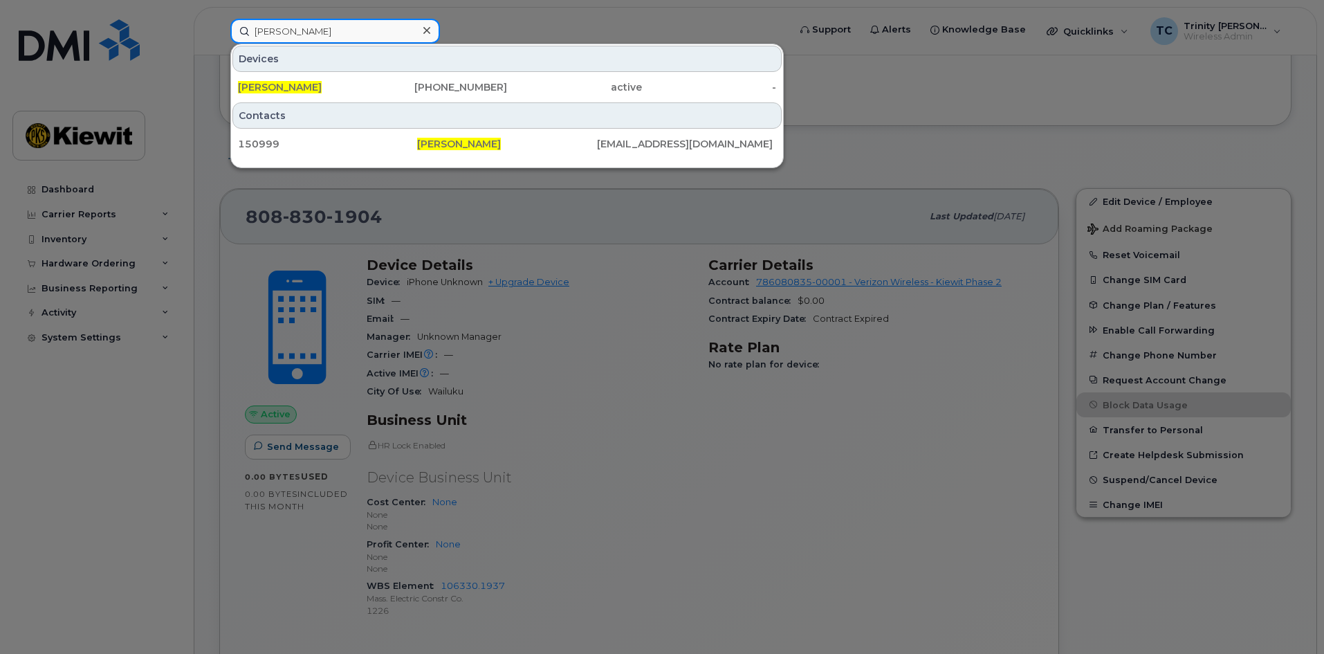
drag, startPoint x: 324, startPoint y: 24, endPoint x: 243, endPoint y: 31, distance: 80.5
click at [243, 31] on input "jamie kinney" at bounding box center [335, 31] width 210 height 25
type input "sebastian paul"
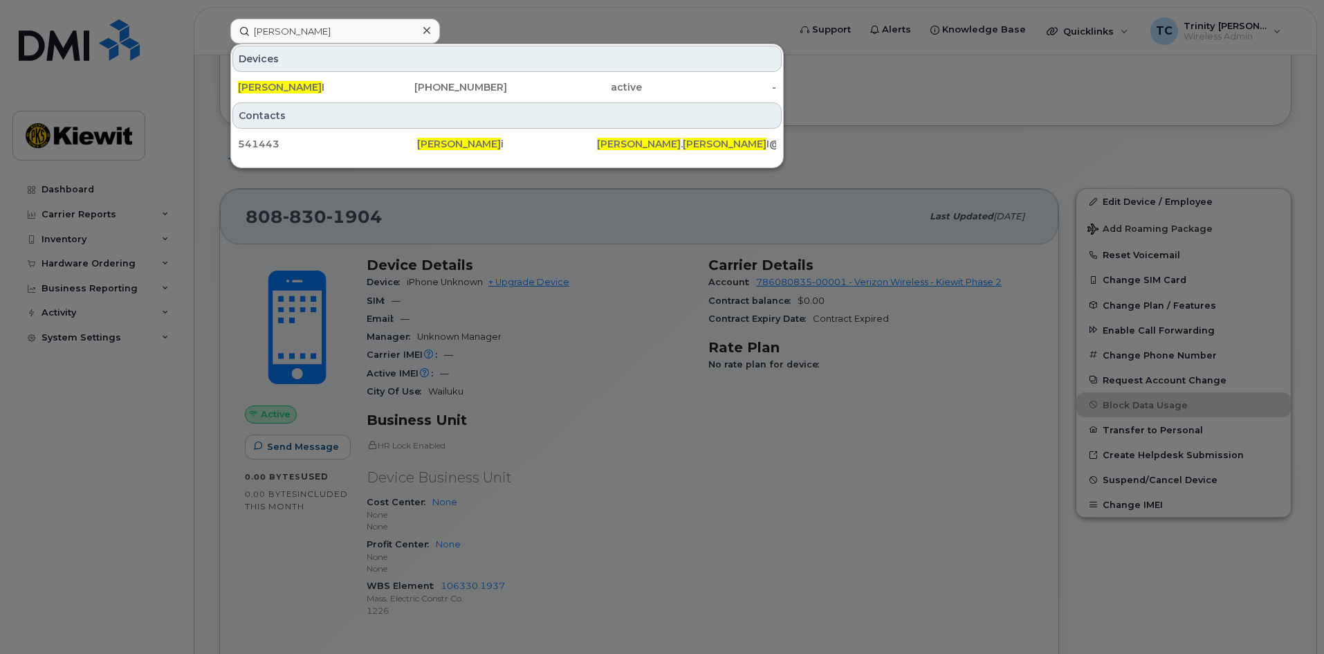
click at [423, 28] on div at bounding box center [426, 31] width 20 height 20
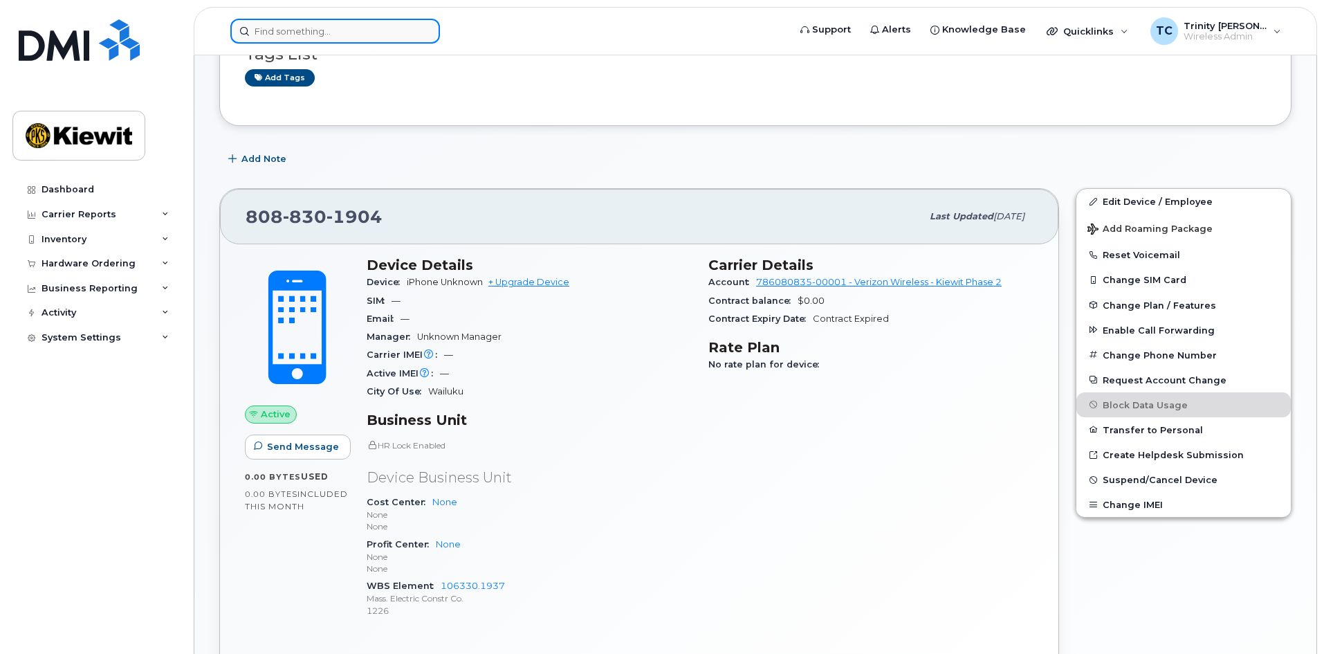
click at [429, 26] on div at bounding box center [335, 31] width 210 height 25
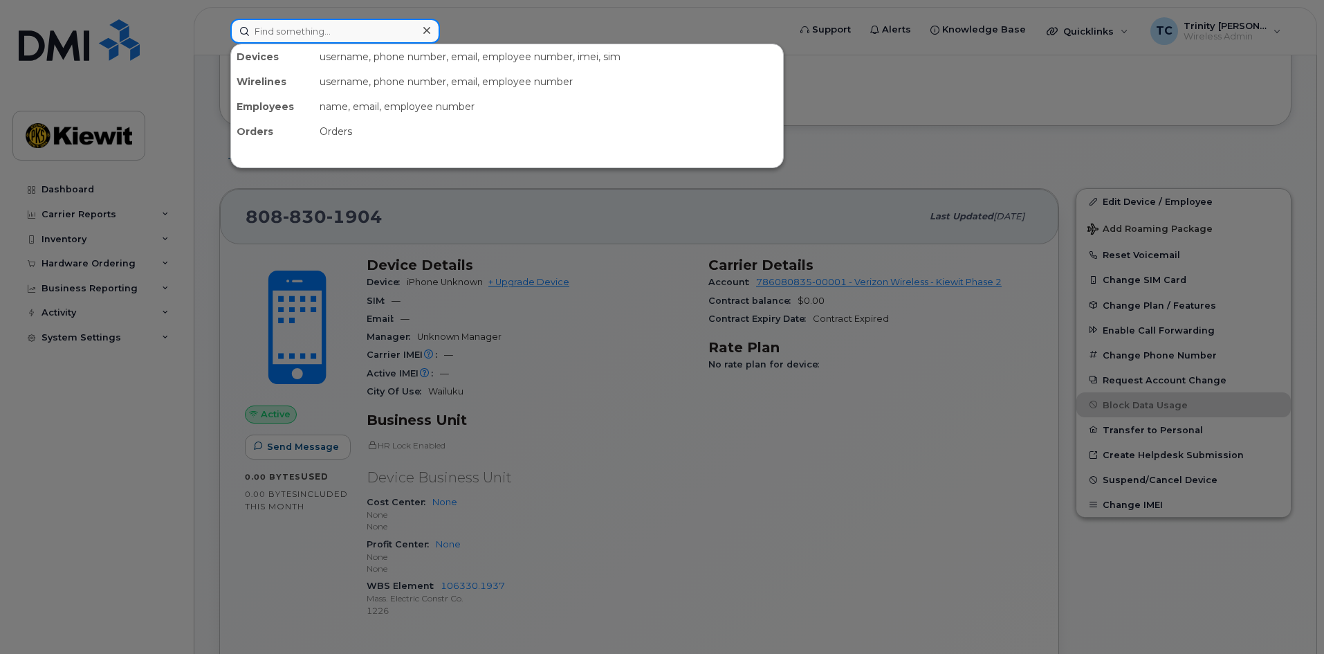
type input "a"
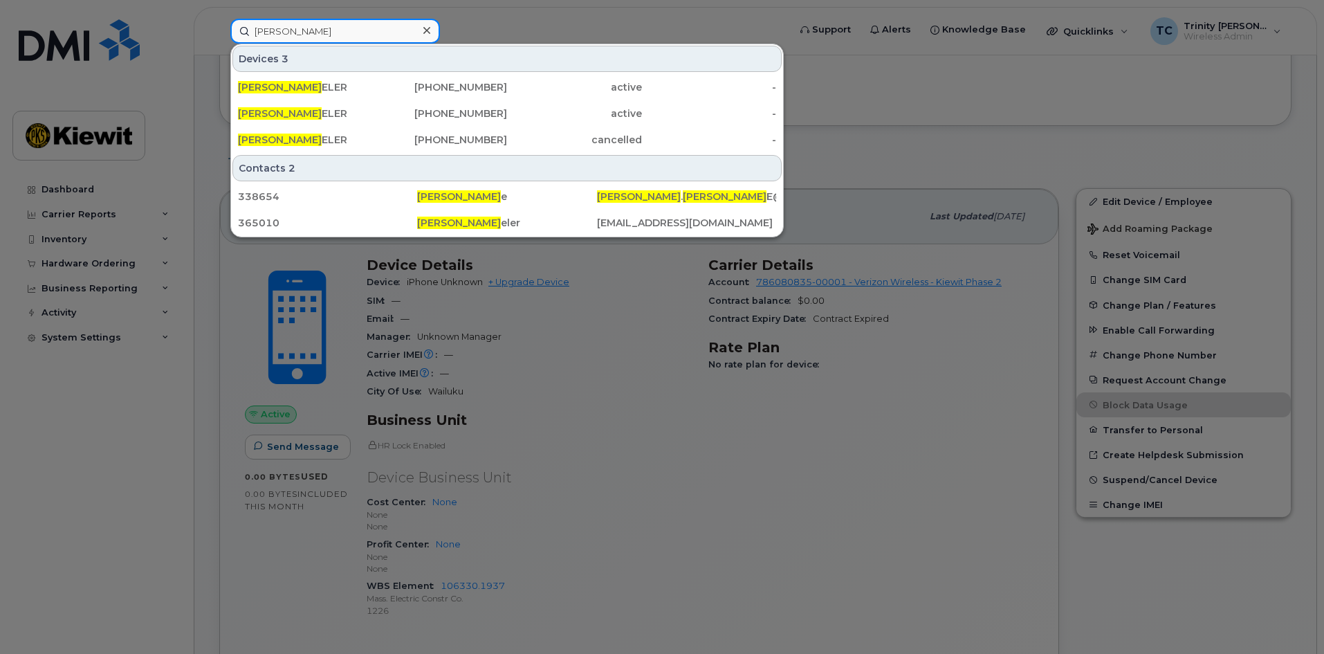
type input "david wies"
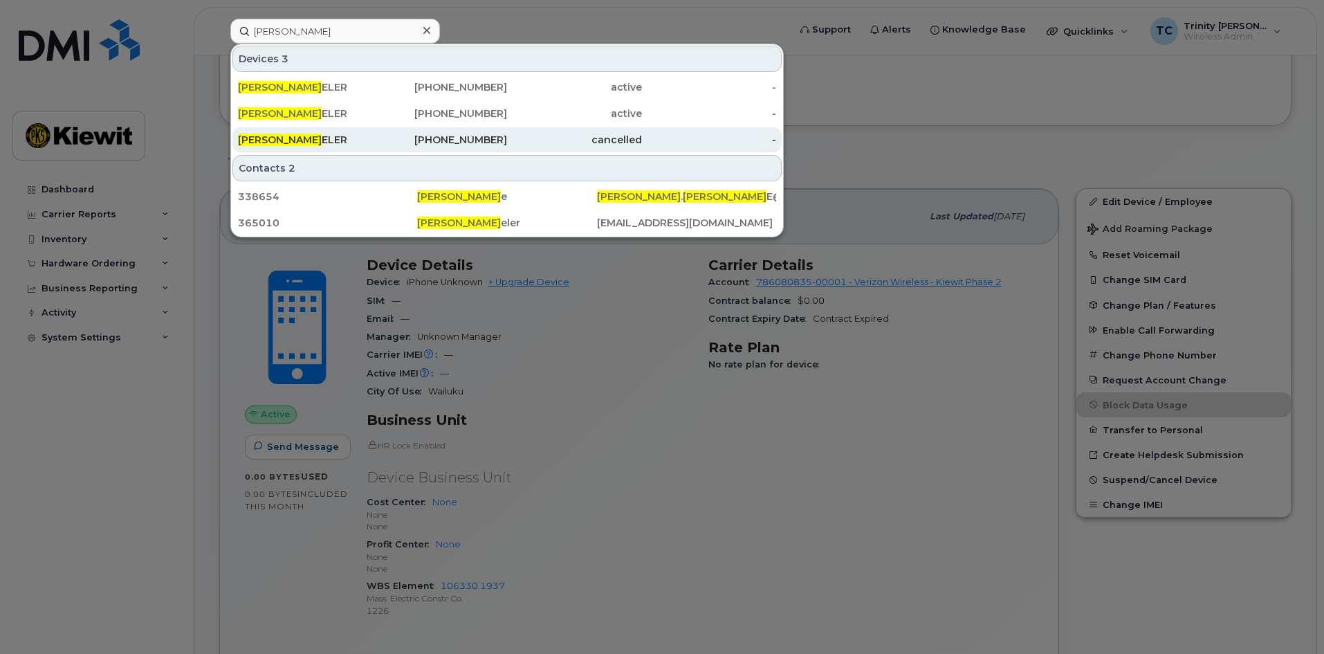
click at [456, 138] on div "808-830-0947" at bounding box center [440, 140] width 135 height 14
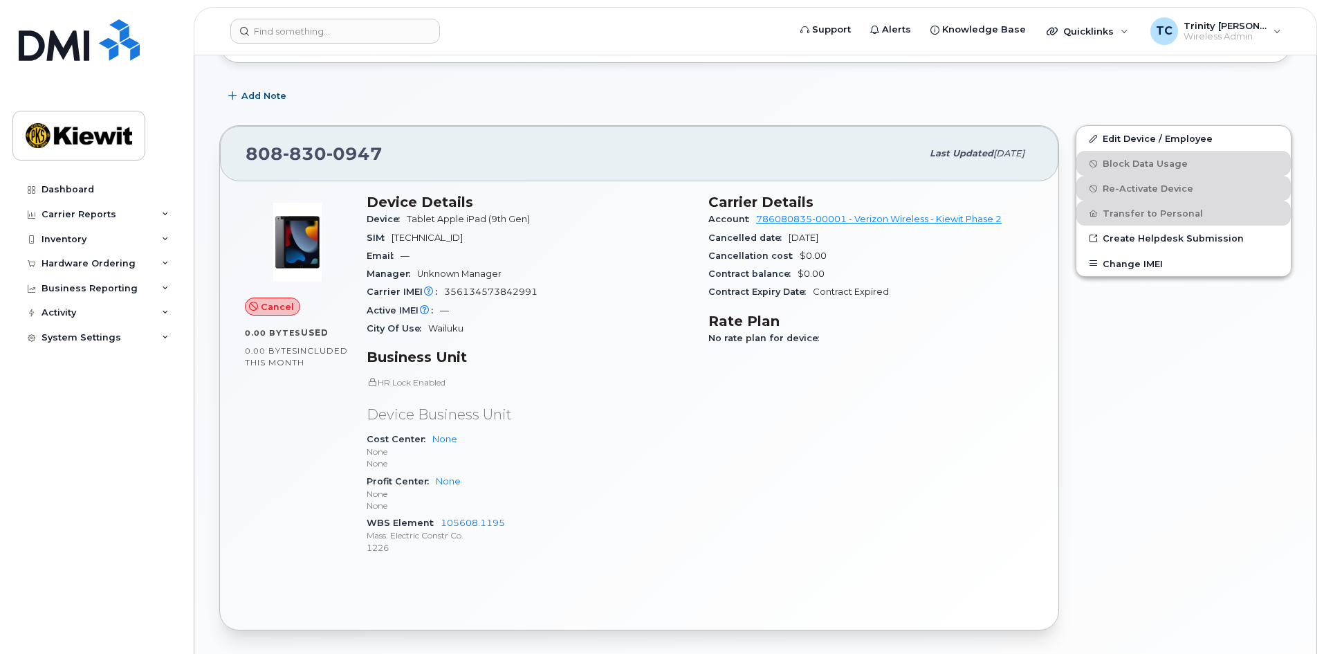
scroll to position [277, 0]
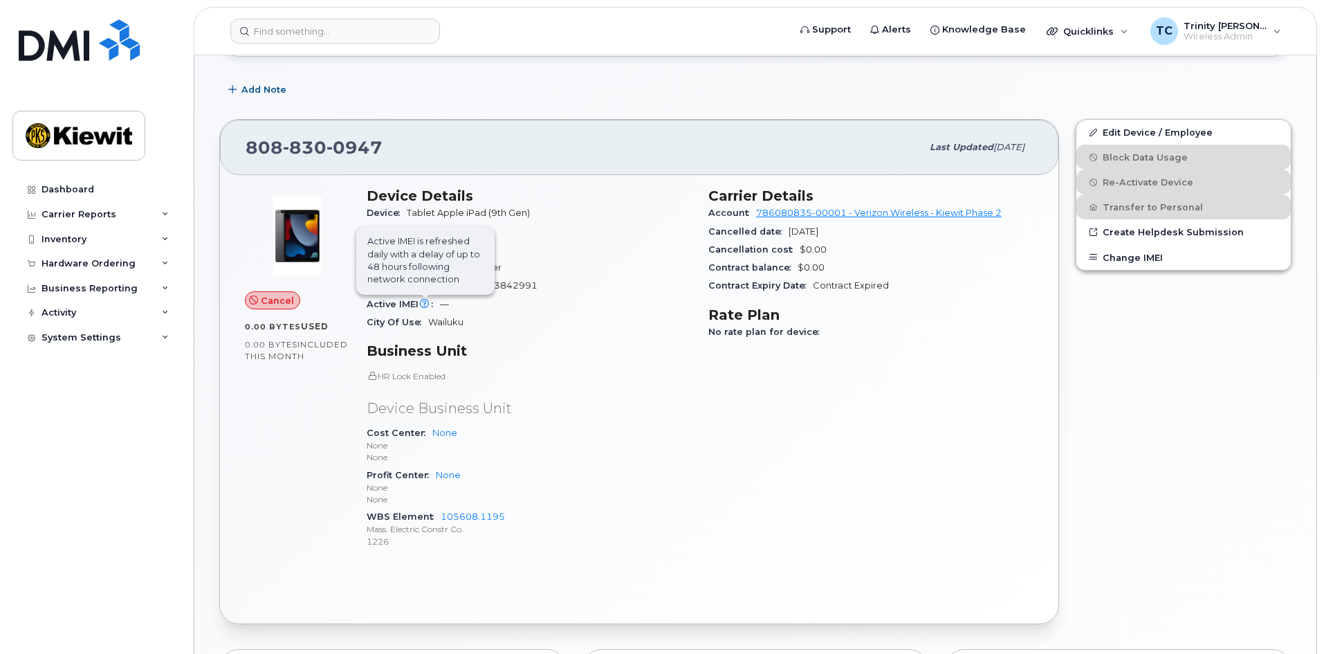
click at [424, 304] on icon at bounding box center [424, 304] width 9 height 9
click at [426, 304] on icon at bounding box center [424, 304] width 9 height 9
click at [427, 277] on span "Carrier IMEI is reported during the last billing cycle or change of service" at bounding box center [429, 242] width 138 height 68
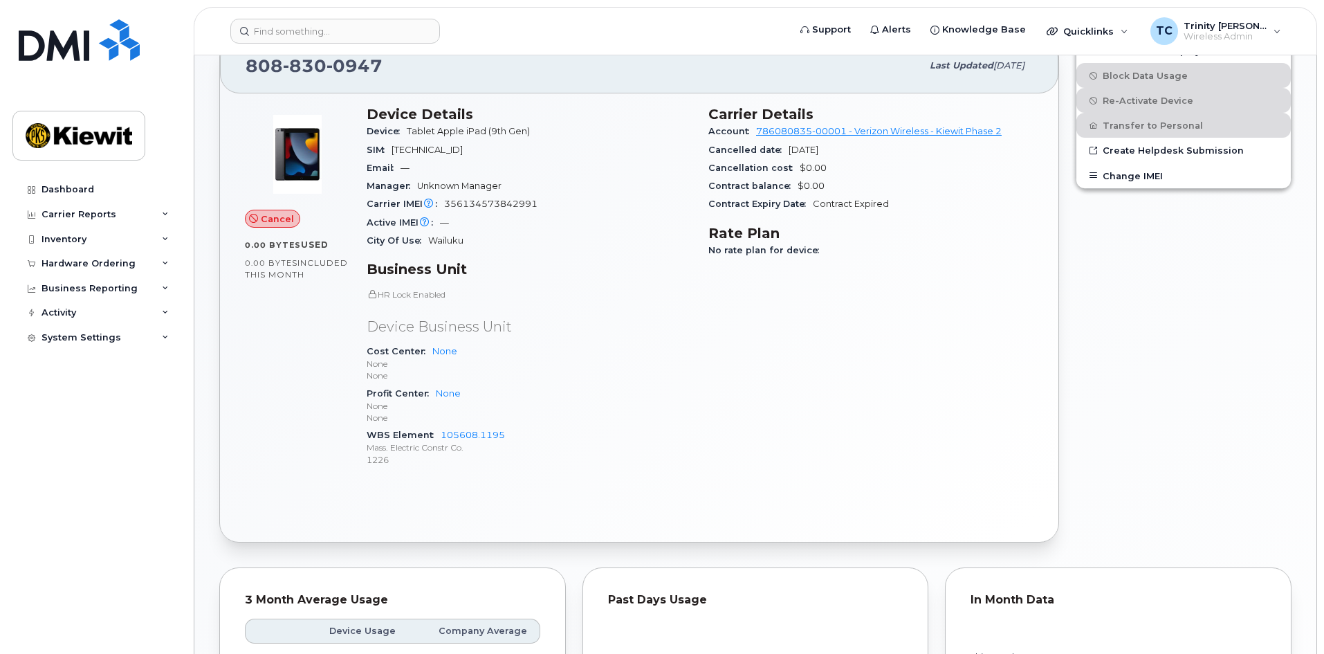
scroll to position [304, 0]
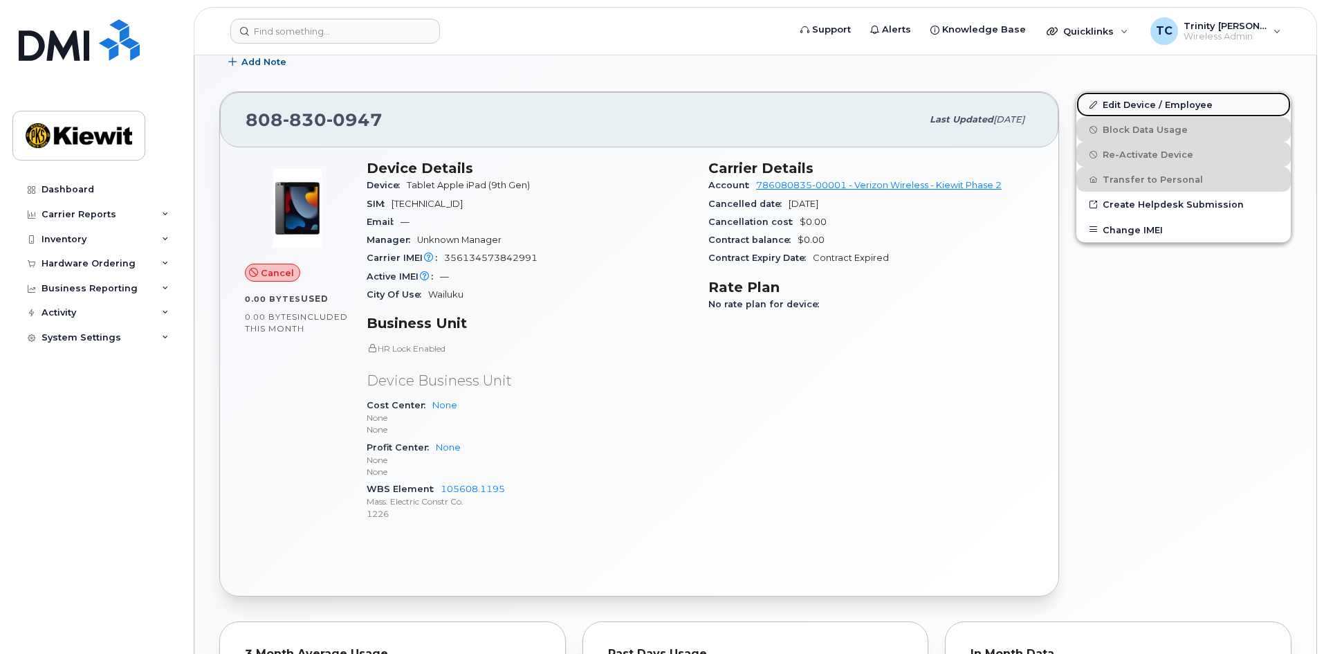
click at [1134, 103] on link "Edit Device / Employee" at bounding box center [1183, 104] width 214 height 25
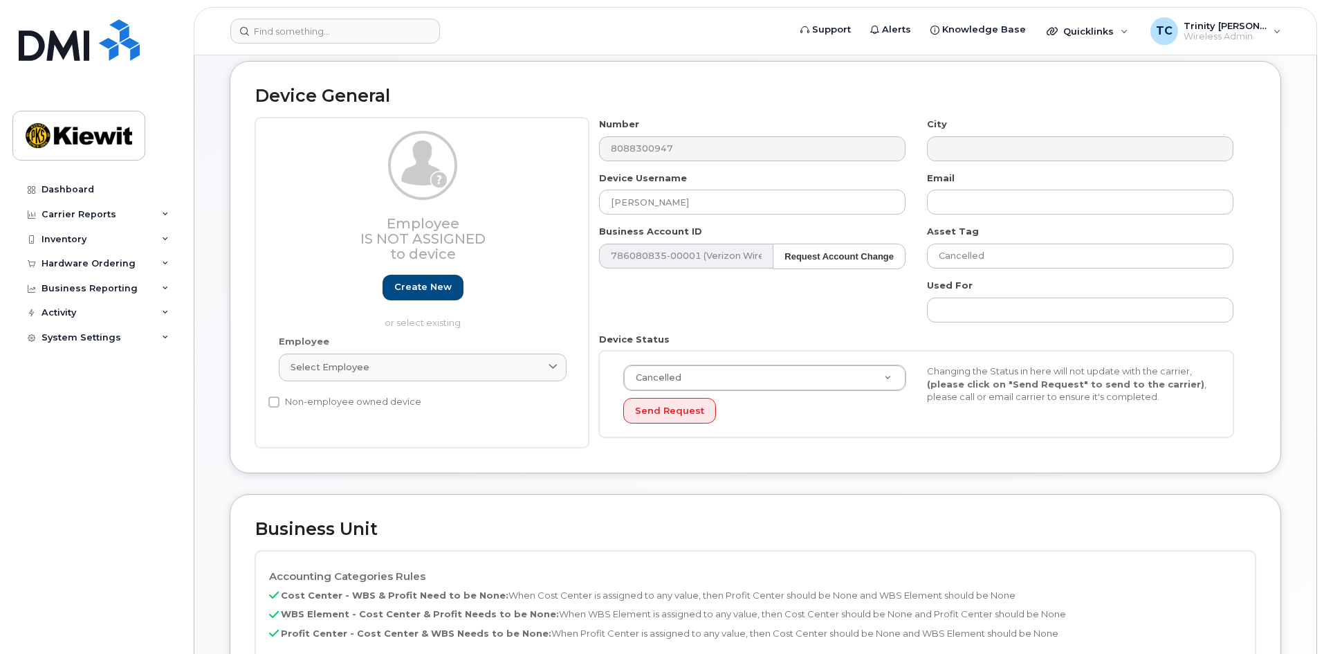
scroll to position [138, 0]
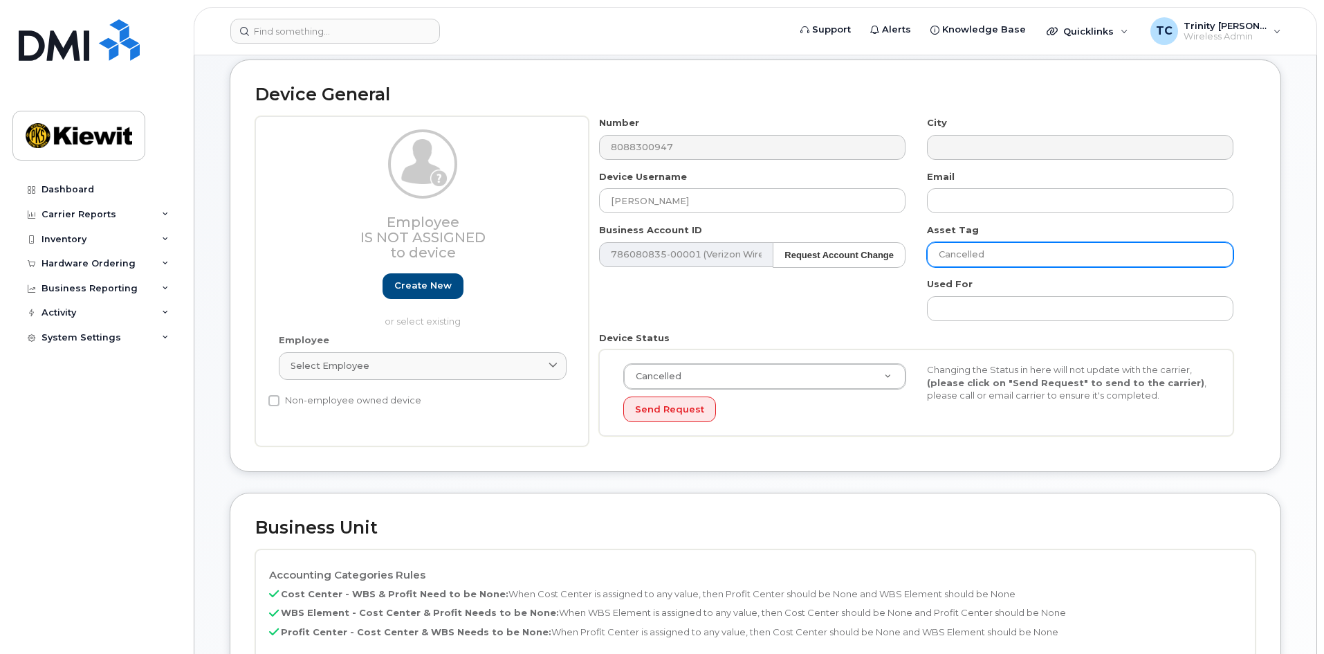
drag, startPoint x: 997, startPoint y: 257, endPoint x: 874, endPoint y: 270, distance: 123.2
click at [874, 270] on div "Number 8088300947 City Device Username DAVID WIESELER Email Business Account ID…" at bounding box center [917, 281] width 656 height 330
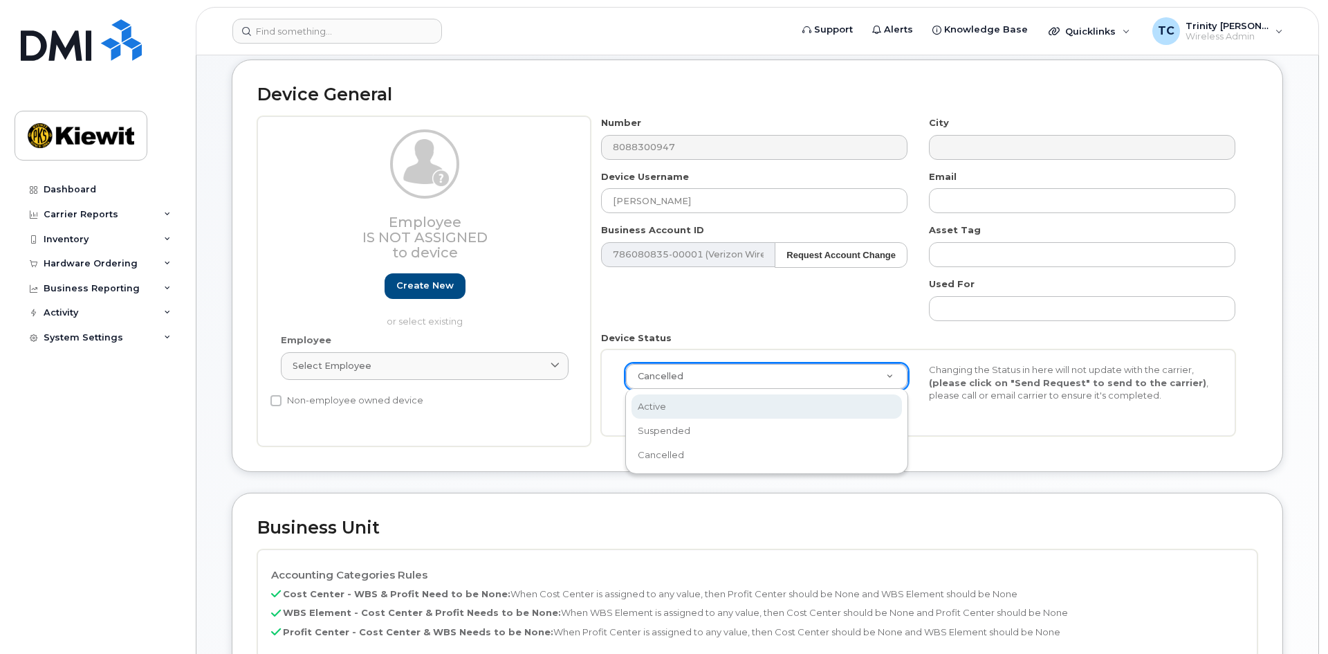
scroll to position [0, 4]
select select "active"
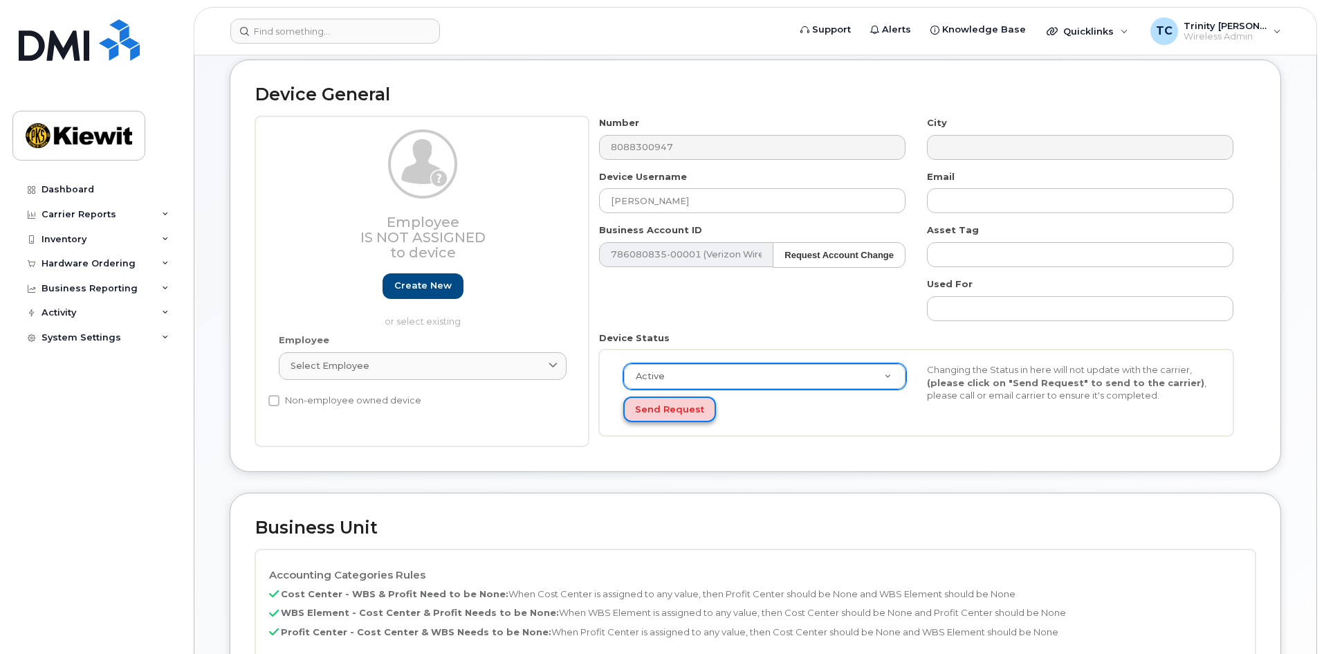
click at [679, 411] on button "Send Request" at bounding box center [669, 409] width 93 height 26
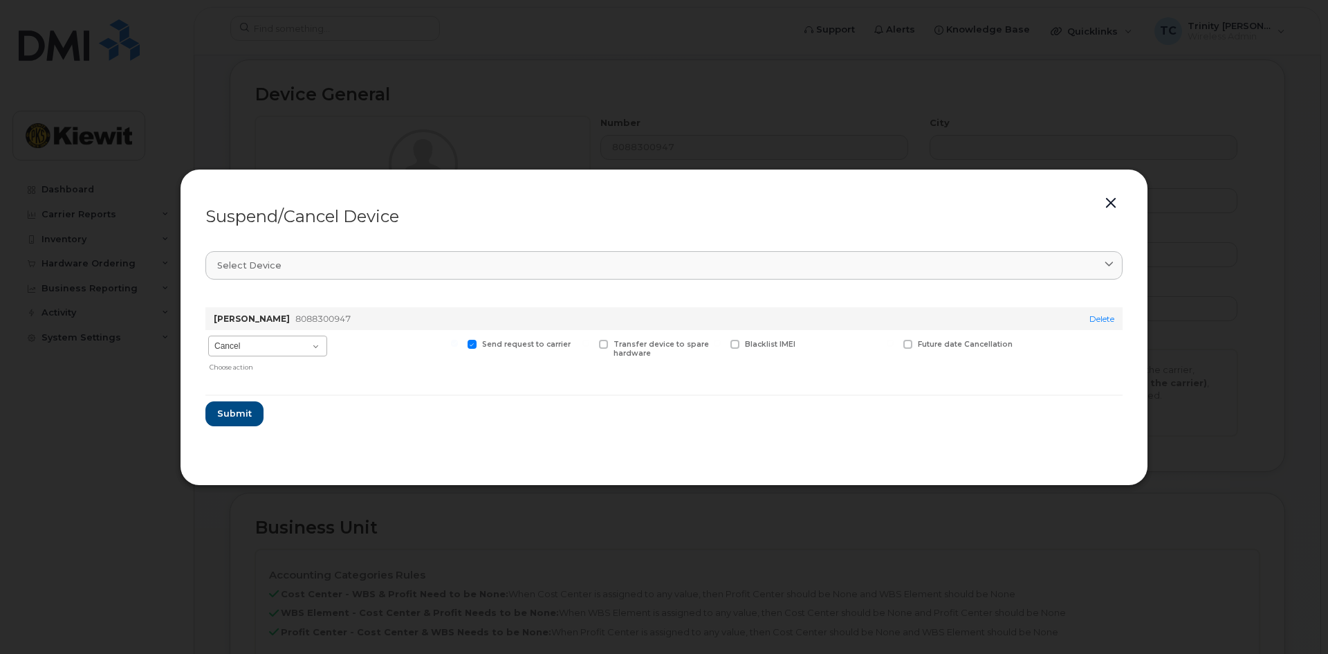
click at [311, 338] on div "Cancel Suspend - Reduced Rate Suspend - Full Rate Suspend - Lost Device/Stolen …" at bounding box center [267, 354] width 125 height 48
click at [311, 338] on select "Cancel Suspend - Reduced Rate Suspend - Full Rate Suspend - Lost Device/Stolen …" at bounding box center [267, 345] width 119 height 21
select select "[object Object]"
click at [208, 335] on select "Cancel Suspend - Reduced Rate Suspend - Full Rate Suspend - Lost Device/Stolen …" at bounding box center [267, 345] width 119 height 21
click at [229, 410] on span "Submit" at bounding box center [234, 413] width 35 height 13
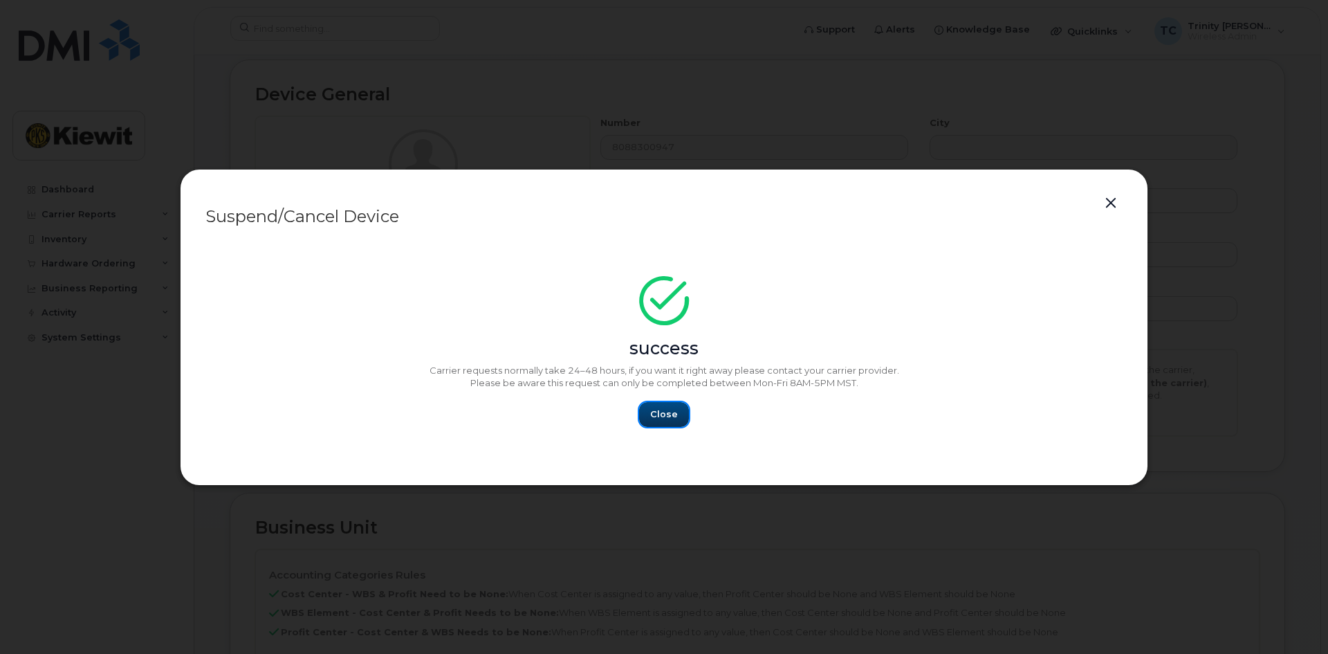
click at [656, 412] on span "Close" at bounding box center [664, 413] width 28 height 13
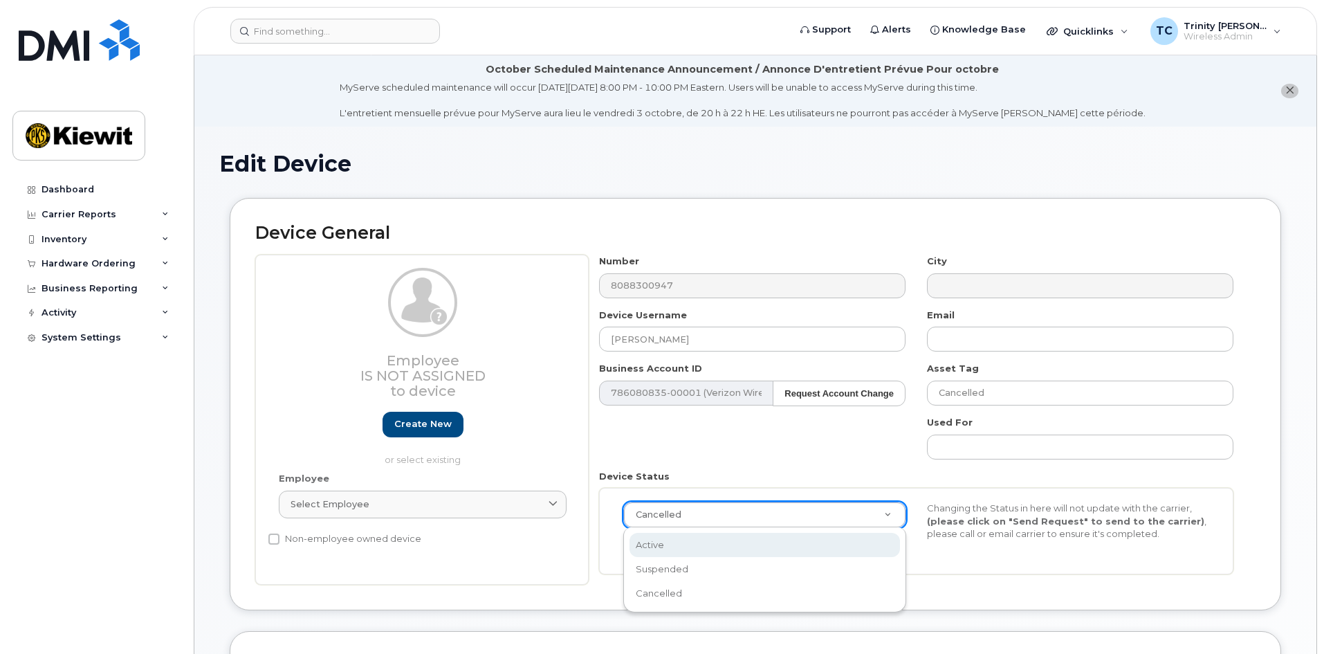
select select "active"
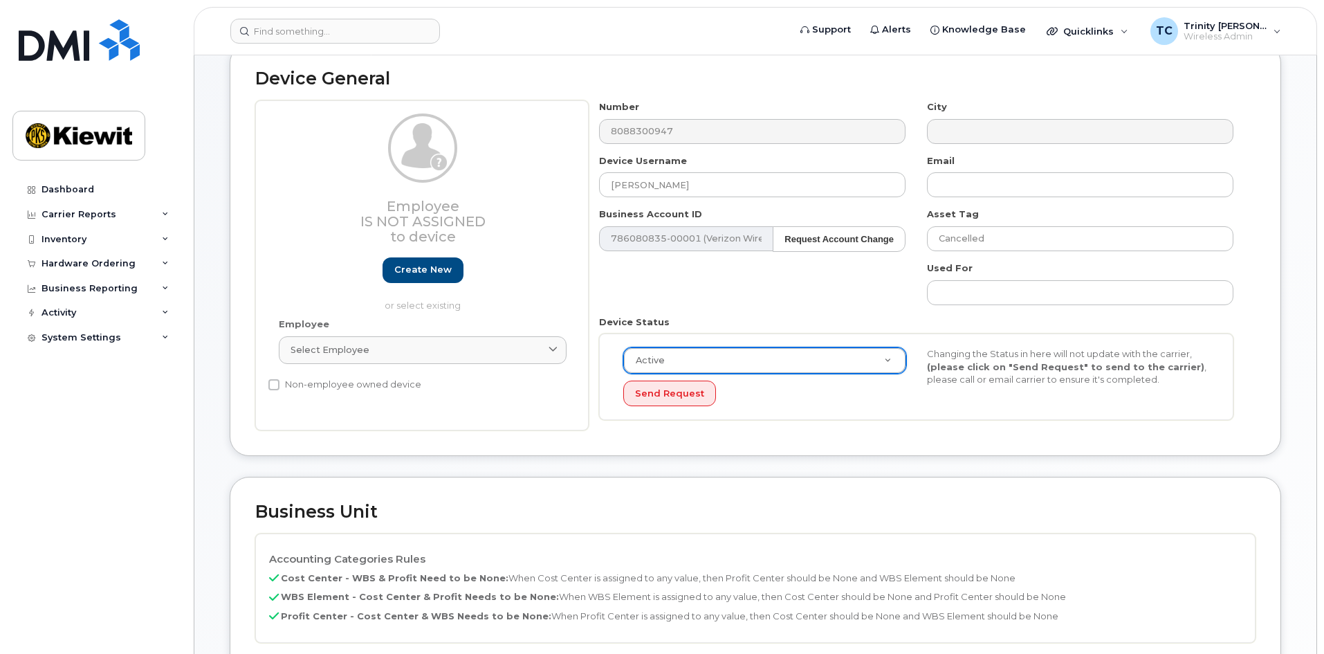
scroll to position [346, 0]
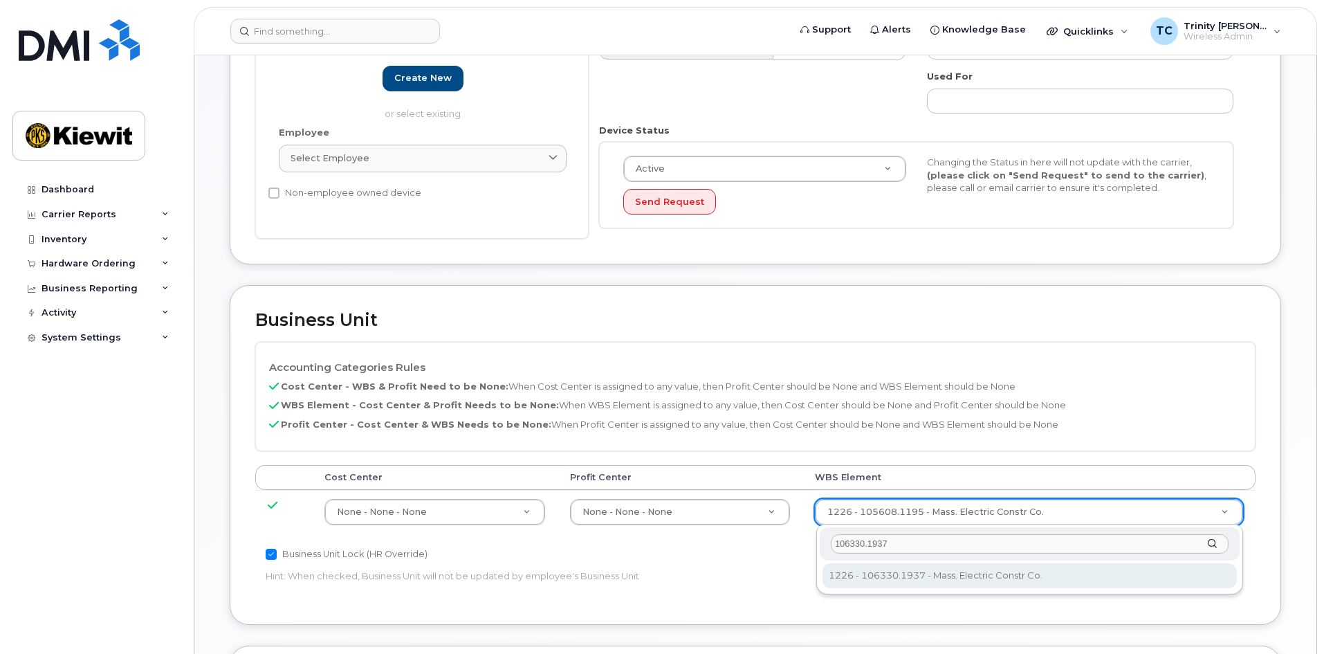
type input "106330.1937"
type input "34624131"
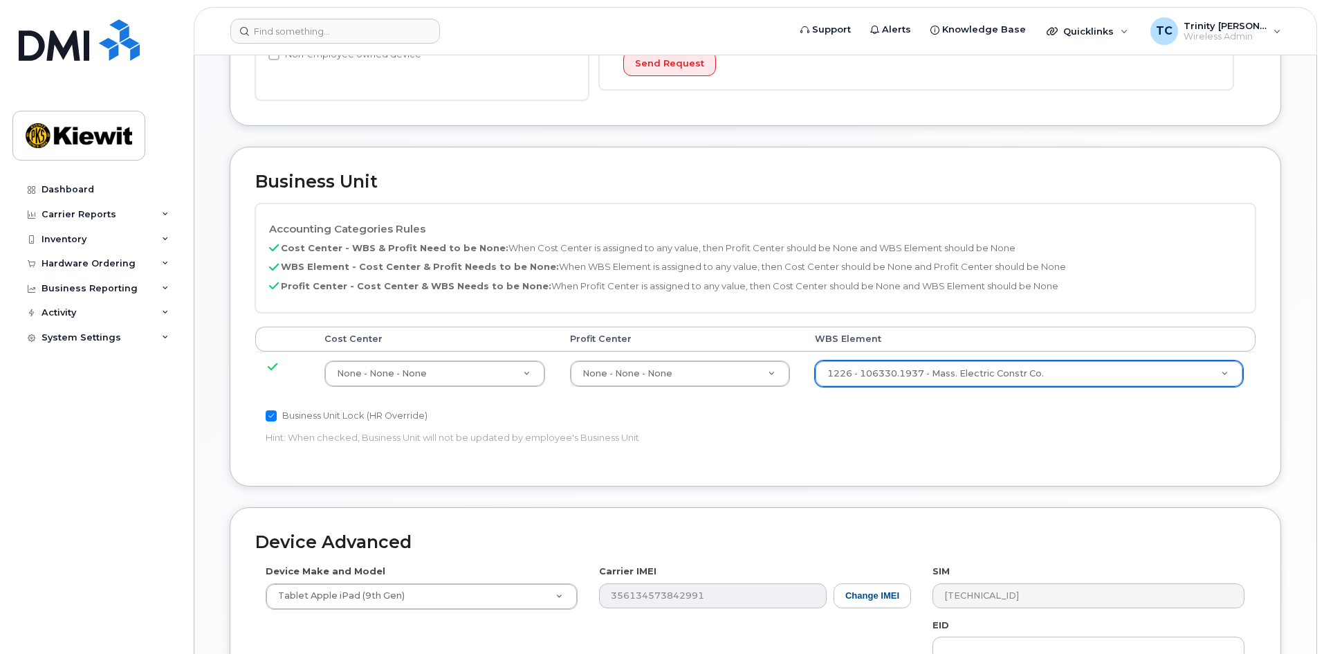
scroll to position [751, 0]
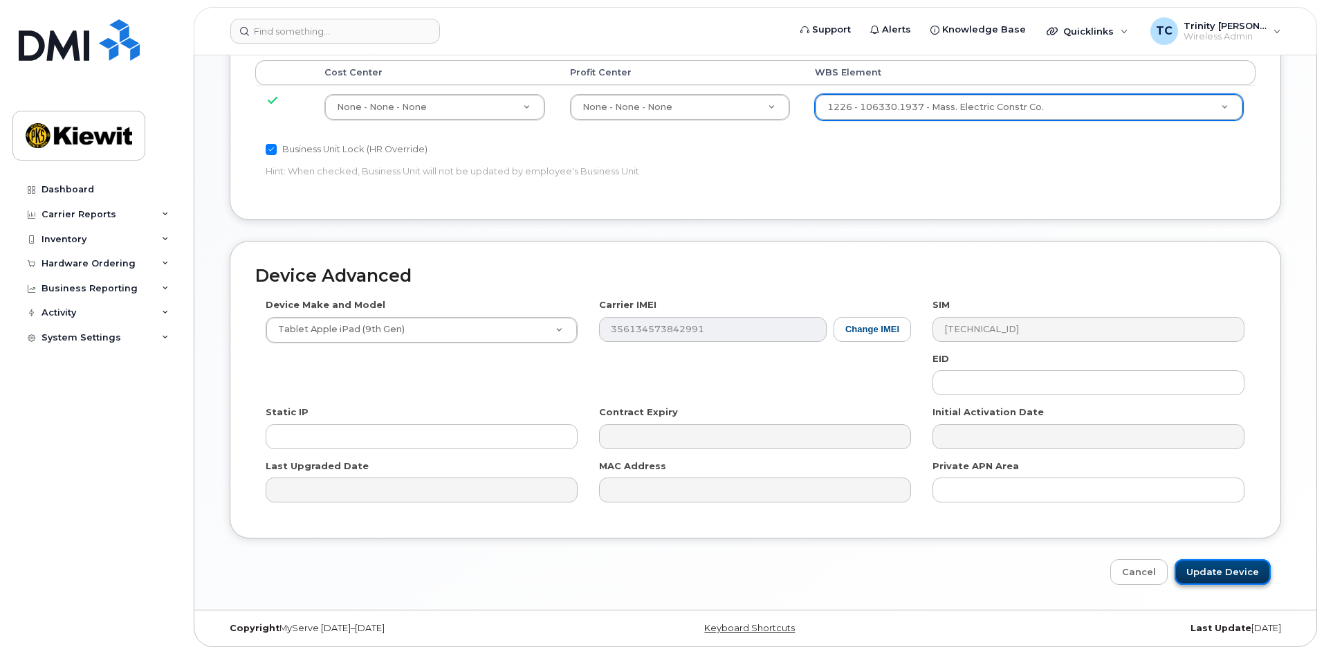
click at [1201, 573] on input "Update Device" at bounding box center [1223, 572] width 96 height 26
type input "Saving..."
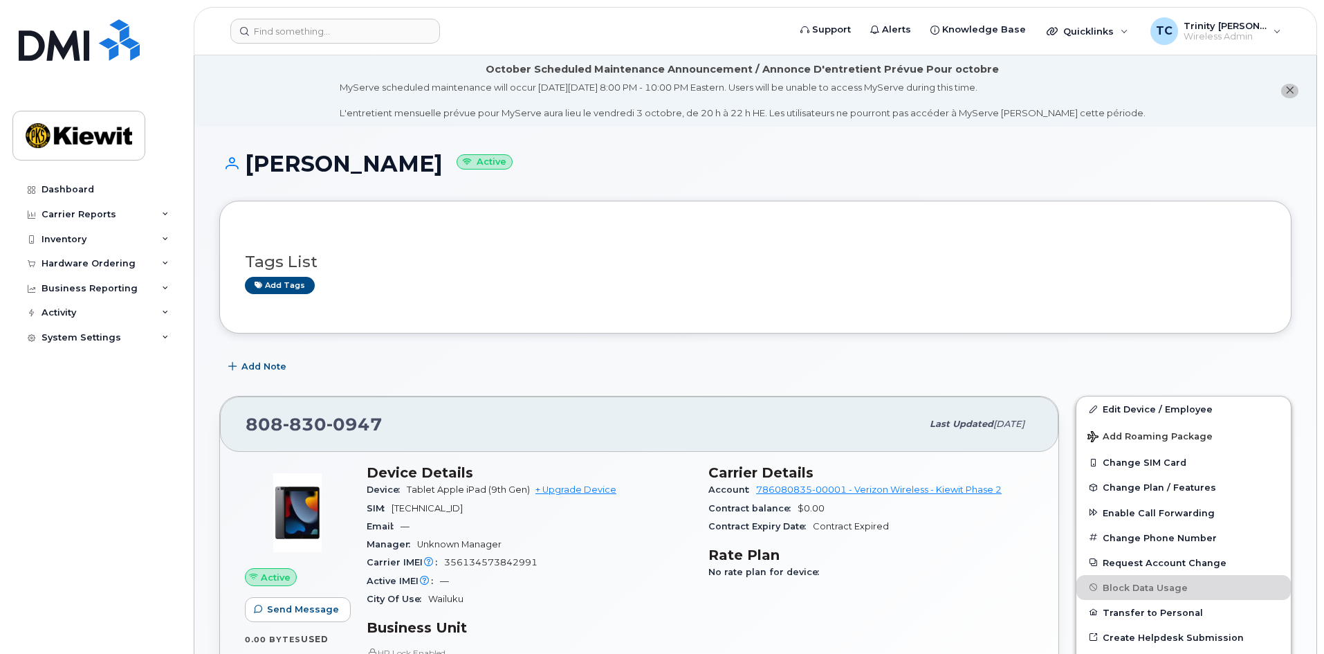
click at [282, 50] on header "Support Alerts Knowledge Base Quicklinks Suspend / Cancel Device Change SIM Car…" at bounding box center [755, 31] width 1123 height 48
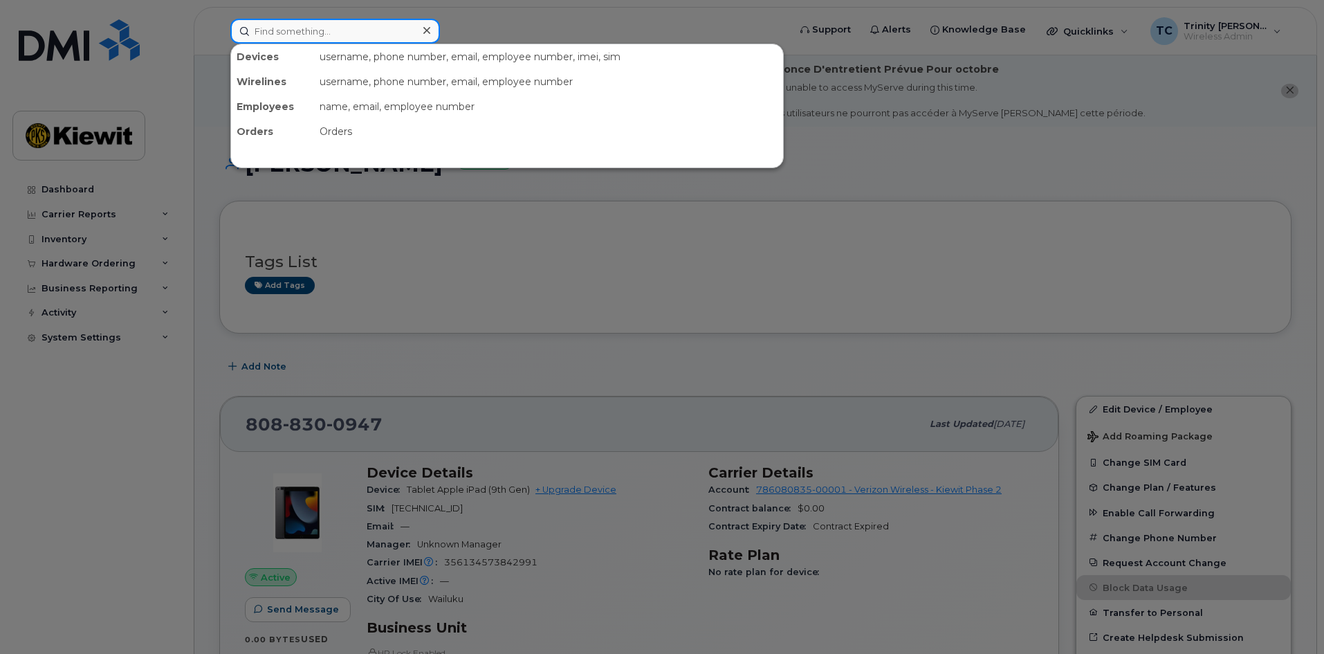
click at [282, 35] on input at bounding box center [335, 31] width 210 height 25
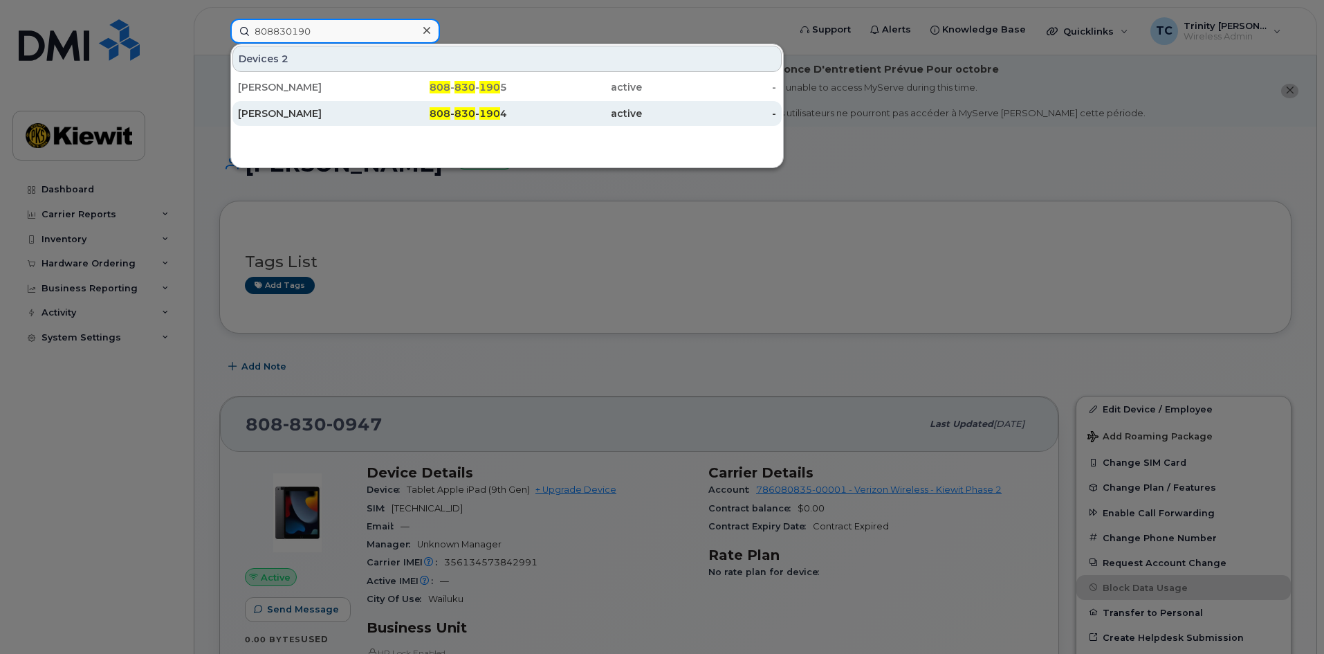
type input "808830190"
click at [389, 111] on div "808 - 830 - 190 4" at bounding box center [440, 114] width 135 height 14
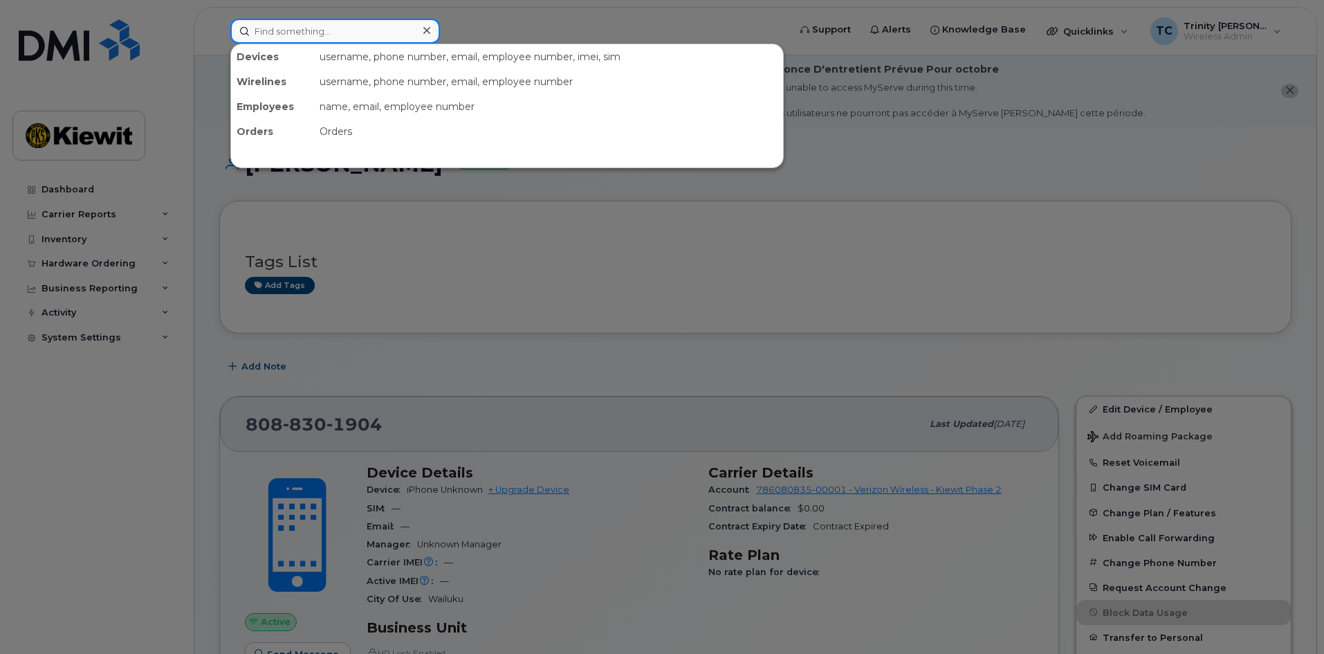
click at [271, 34] on input at bounding box center [335, 31] width 210 height 25
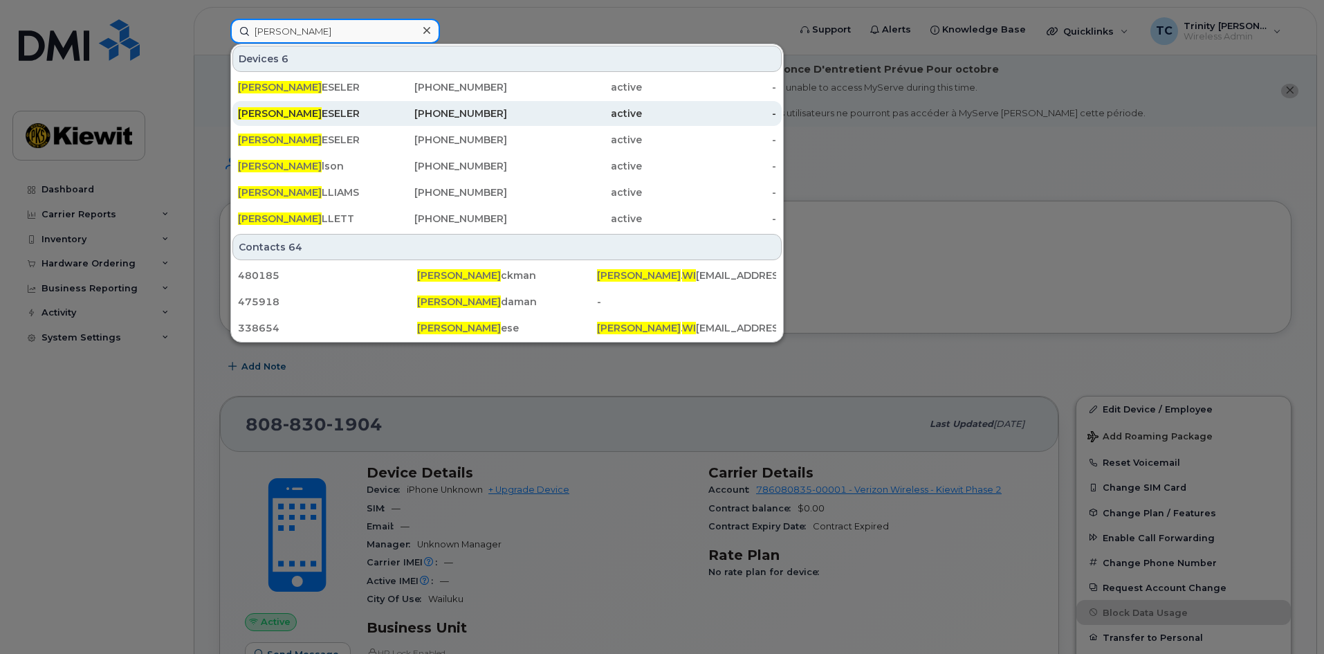
type input "david wi"
click at [327, 109] on div "DAVID WI ESELER" at bounding box center [305, 114] width 135 height 14
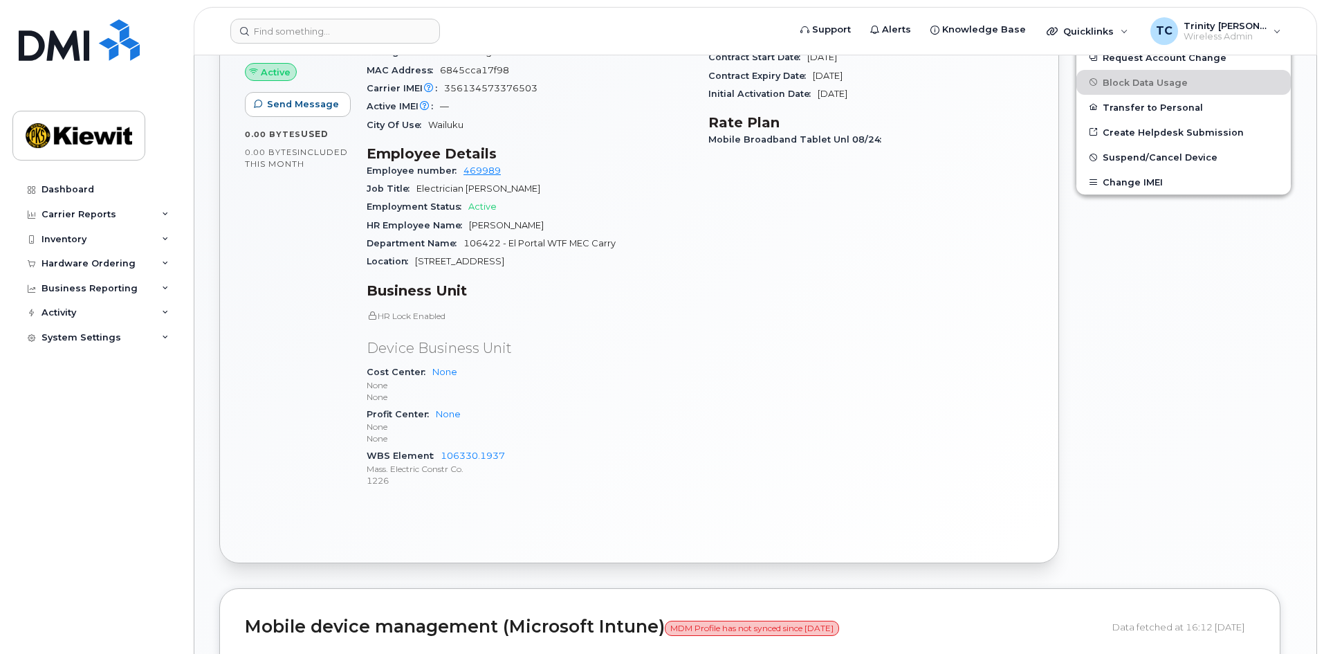
scroll to position [277, 0]
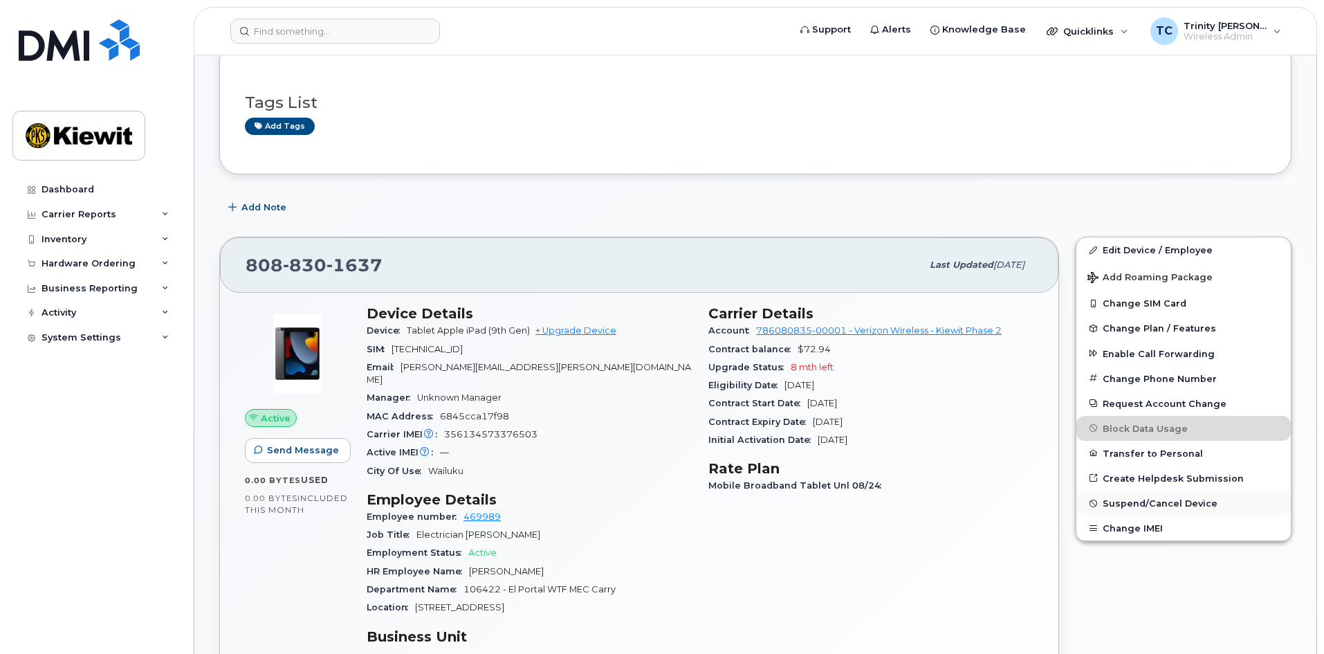
click at [1184, 499] on span "Suspend/Cancel Device" at bounding box center [1160, 503] width 115 height 10
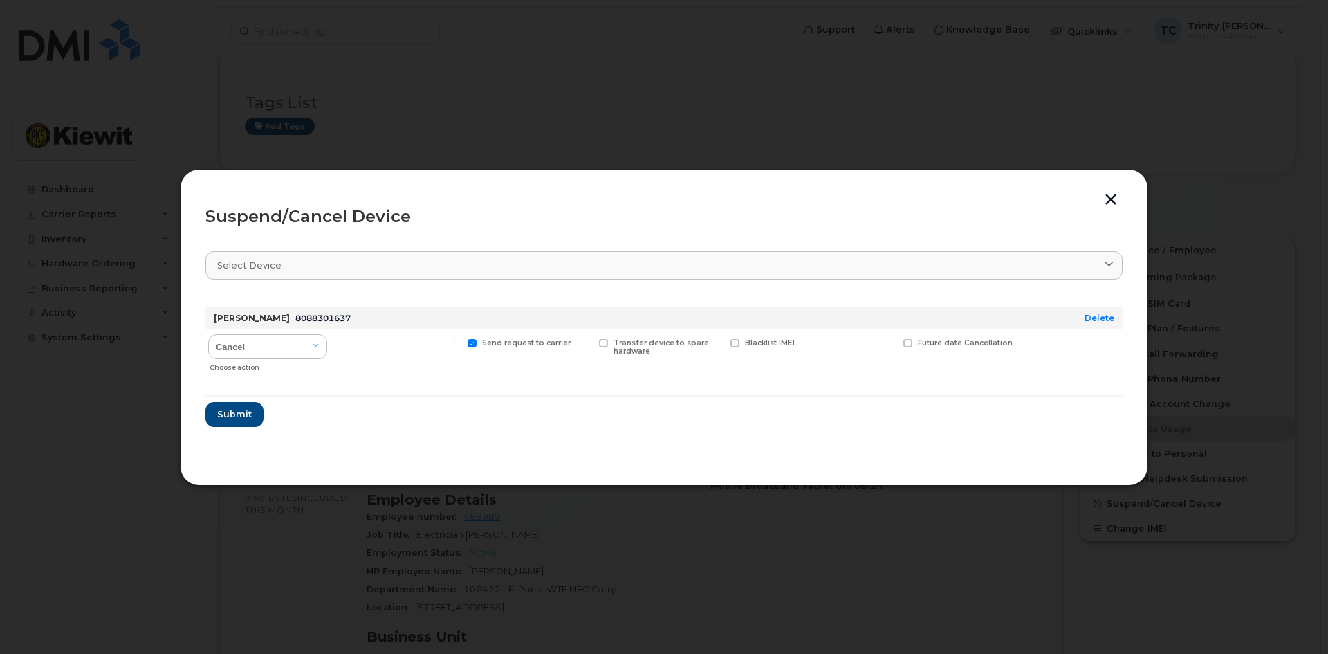
click at [1106, 196] on button "button" at bounding box center [1111, 201] width 21 height 15
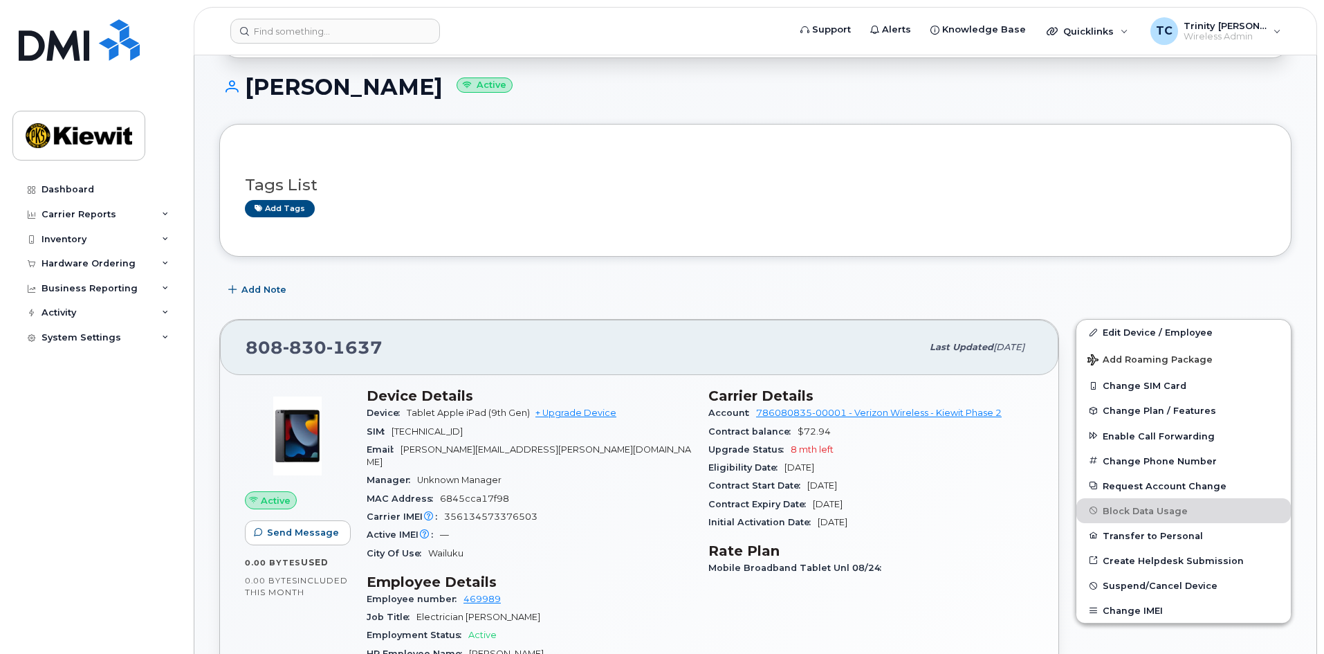
scroll to position [0, 0]
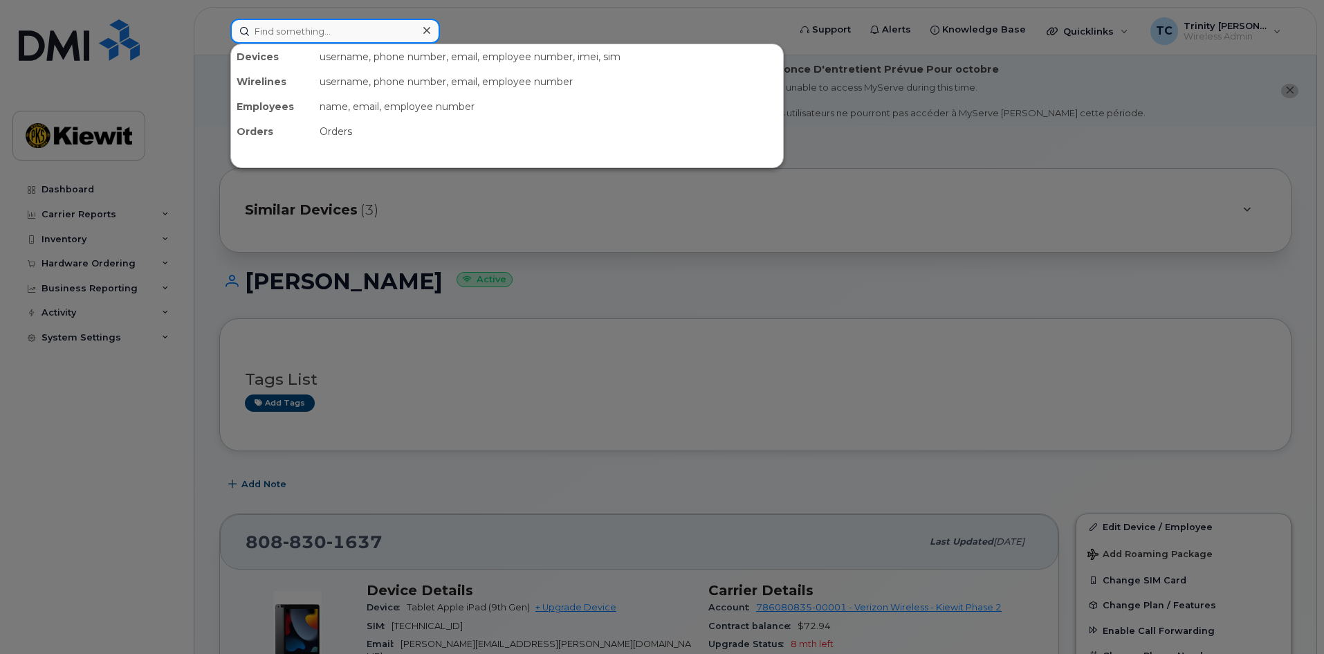
click at [318, 31] on input at bounding box center [335, 31] width 210 height 25
click at [645, 372] on div at bounding box center [662, 327] width 1324 height 654
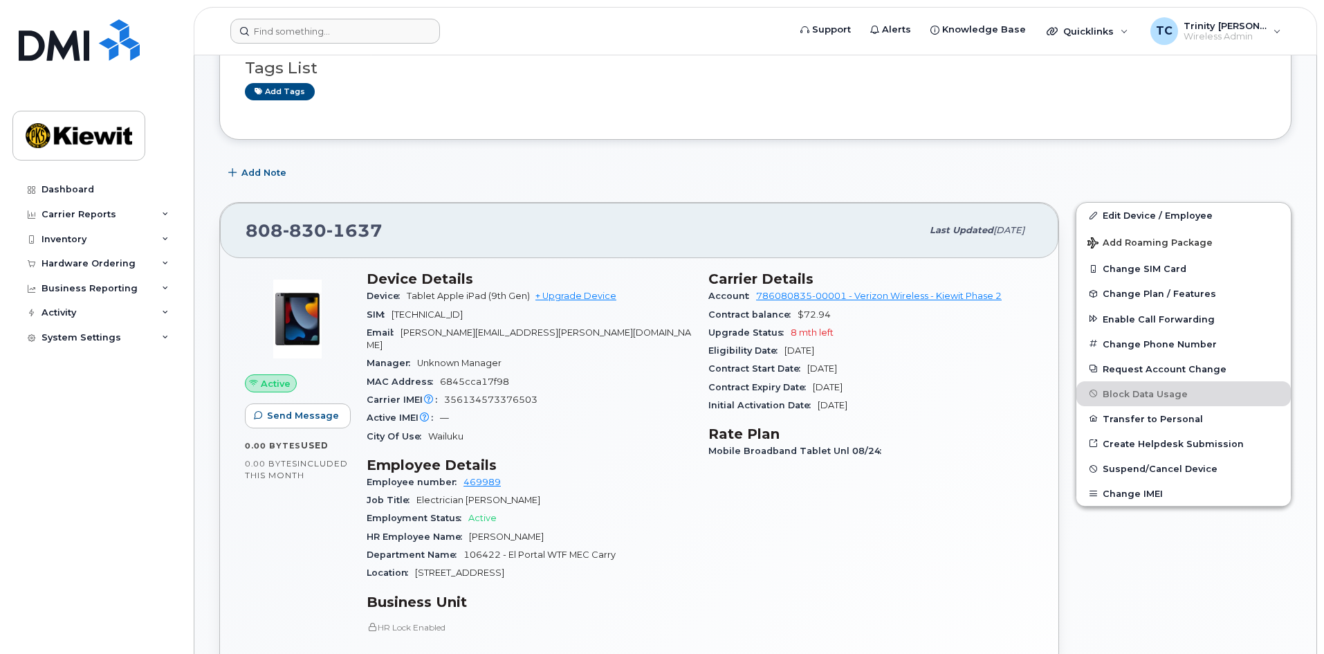
scroll to position [415, 0]
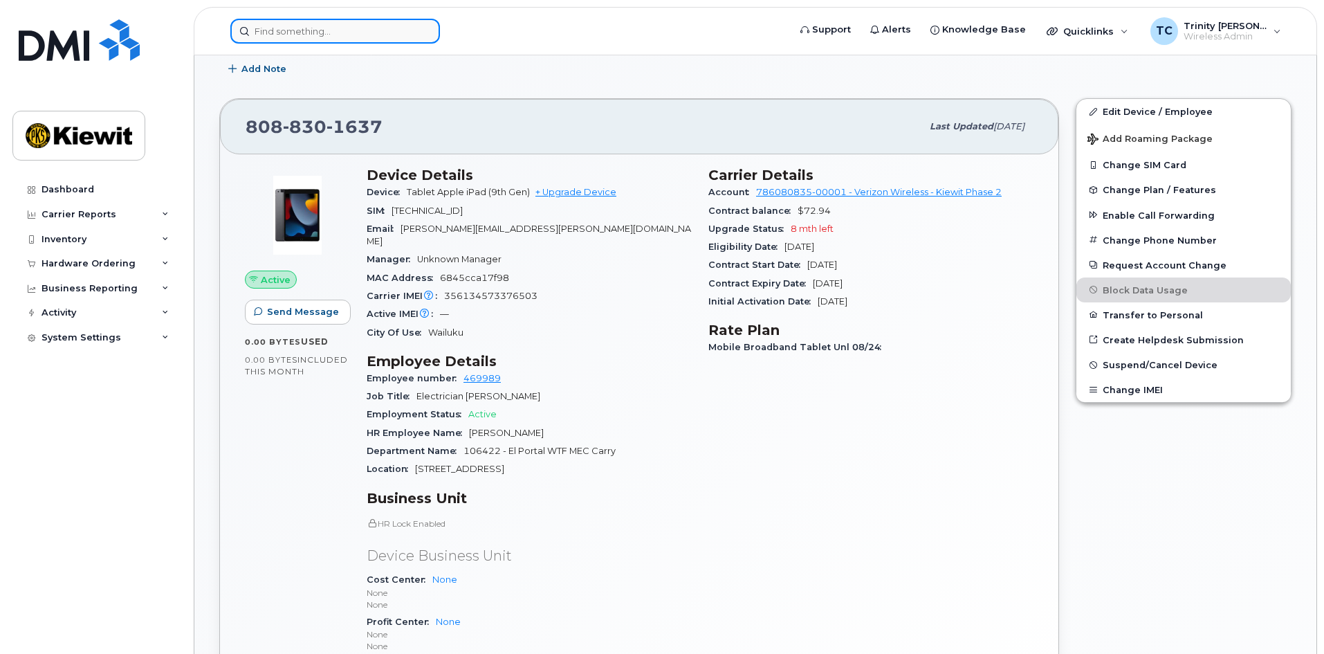
click at [264, 31] on input at bounding box center [335, 31] width 210 height 25
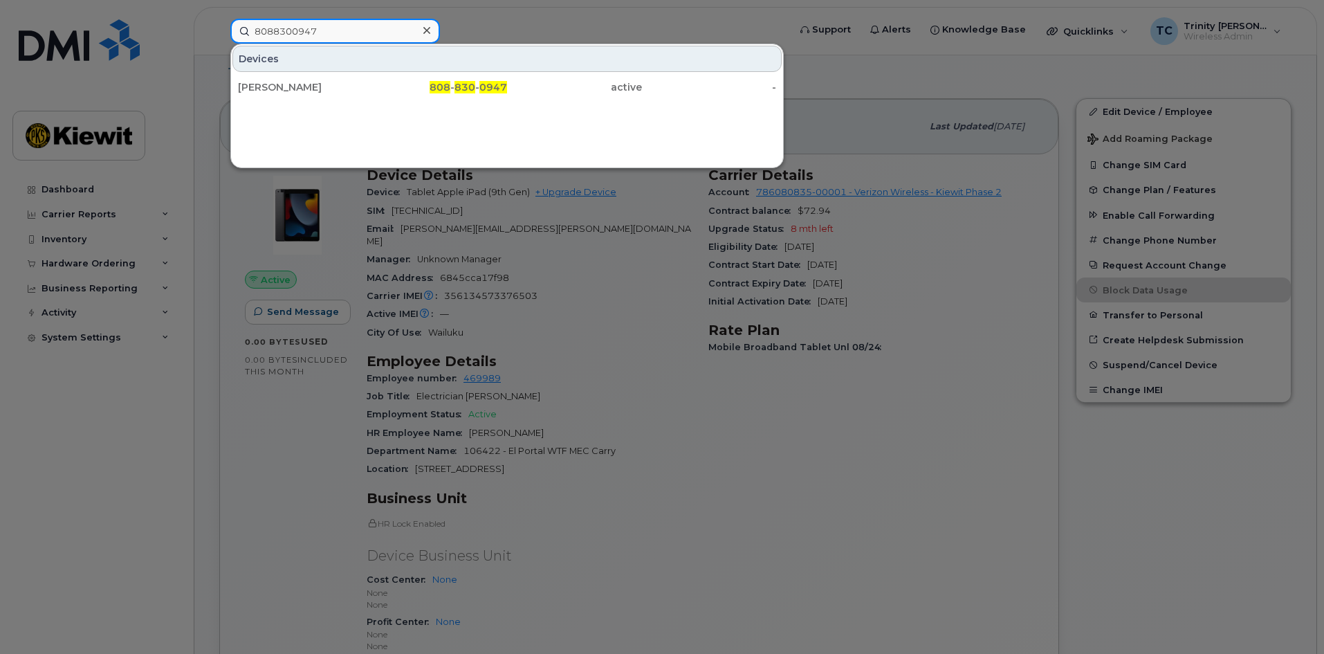
type input "8088300947"
click at [299, 100] on div "DAVID WIESELER 808 - 830 - 0947 active -" at bounding box center [507, 87] width 552 height 28
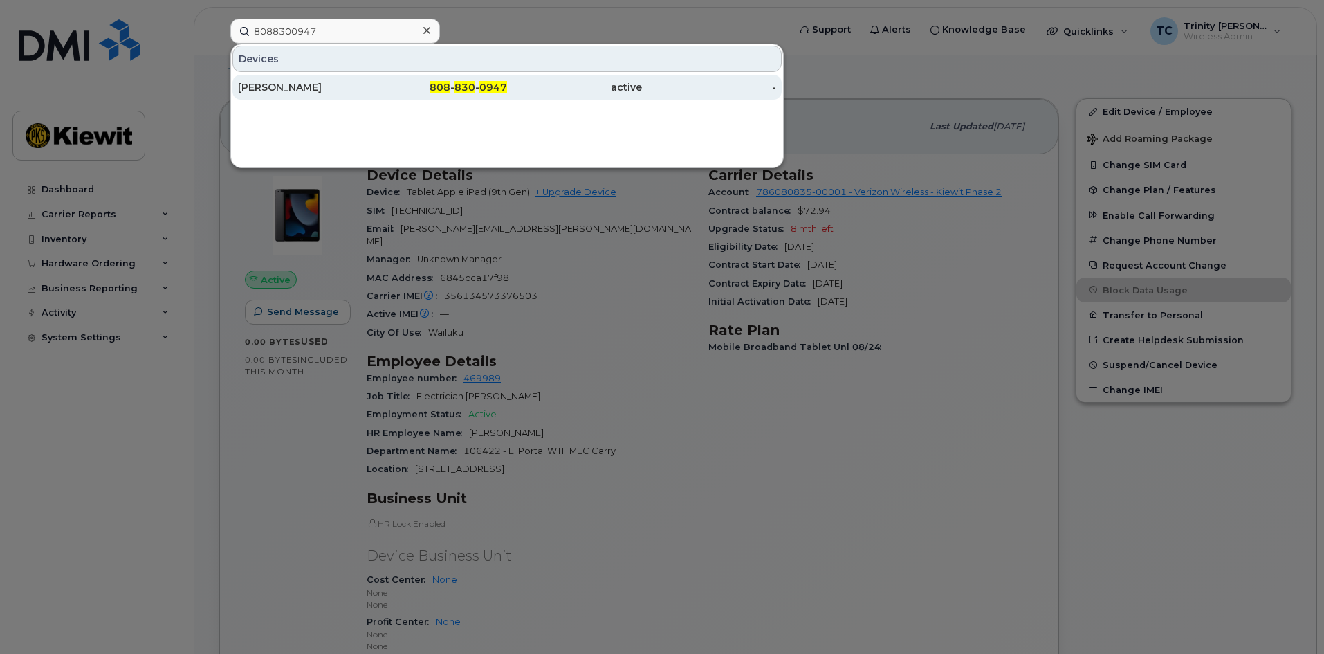
click at [470, 92] on span "830" at bounding box center [464, 87] width 21 height 12
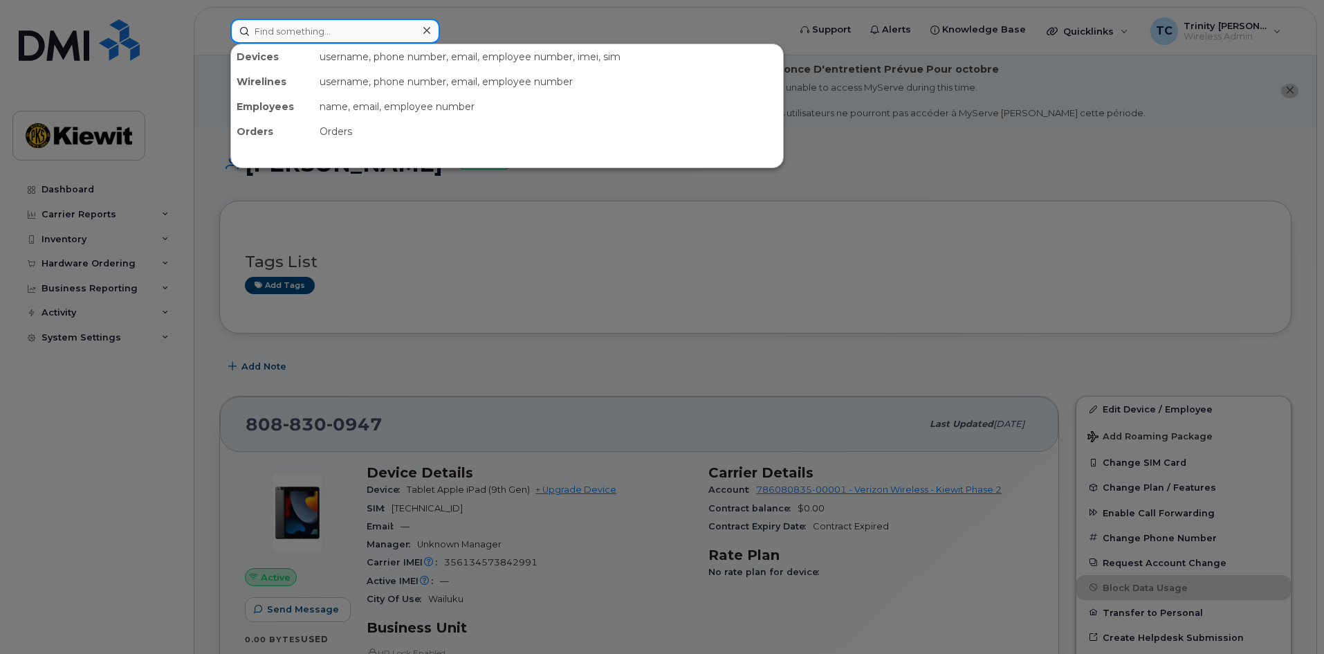
click at [327, 38] on input at bounding box center [335, 31] width 210 height 25
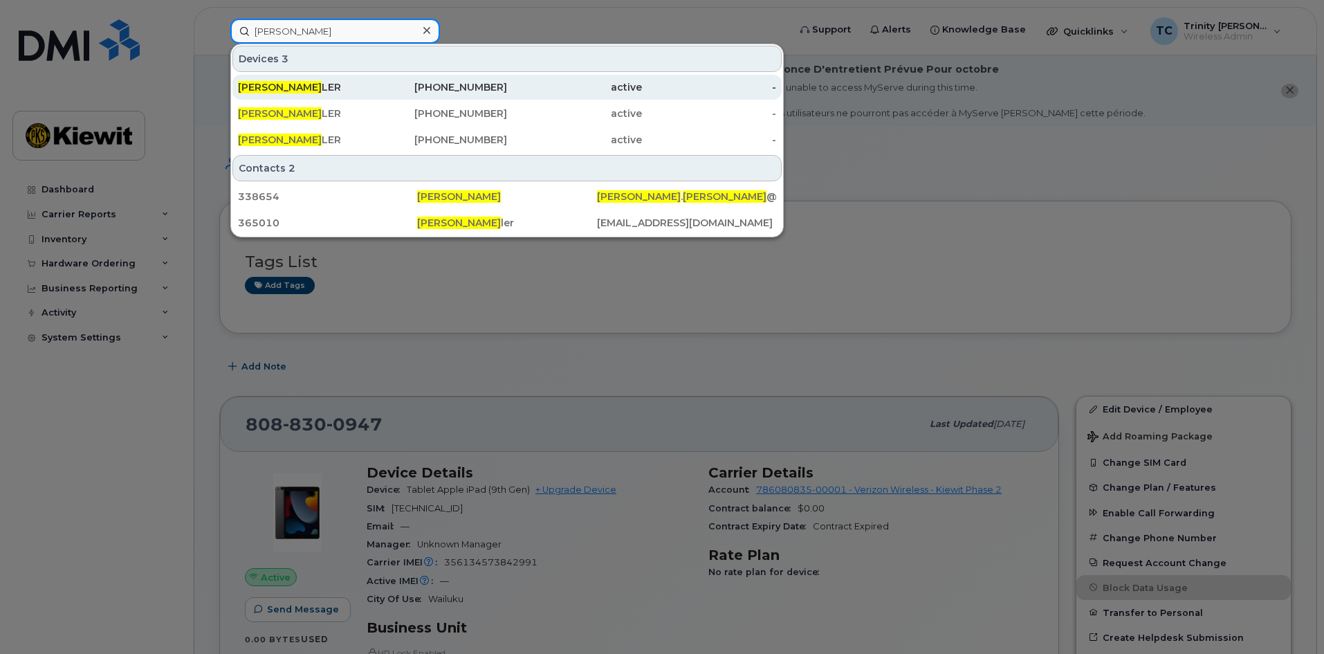
type input "david wiese"
click at [308, 91] on div "DAVID WIESE LER" at bounding box center [305, 87] width 135 height 14
